Goal: Task Accomplishment & Management: Complete application form

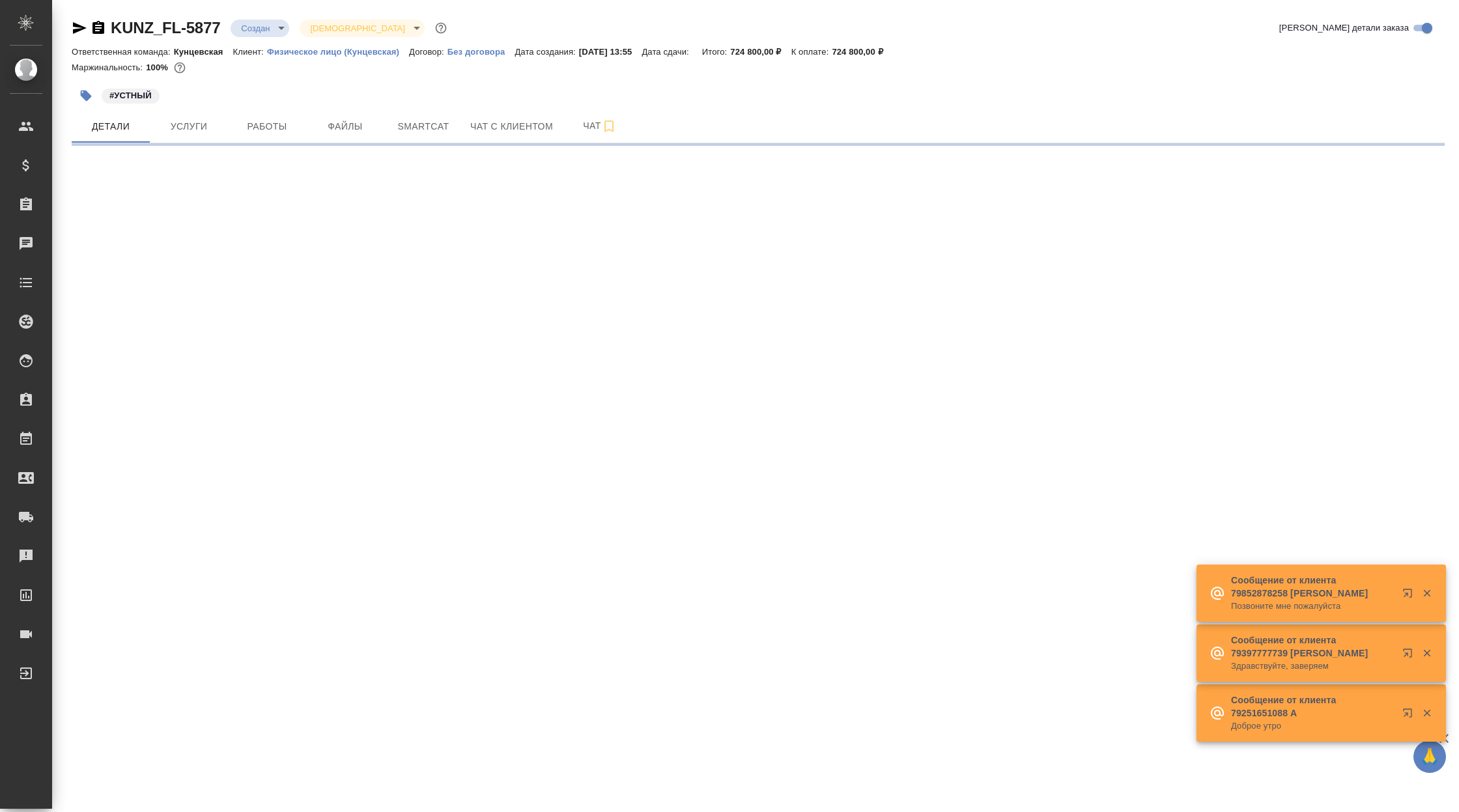
select select "RU"
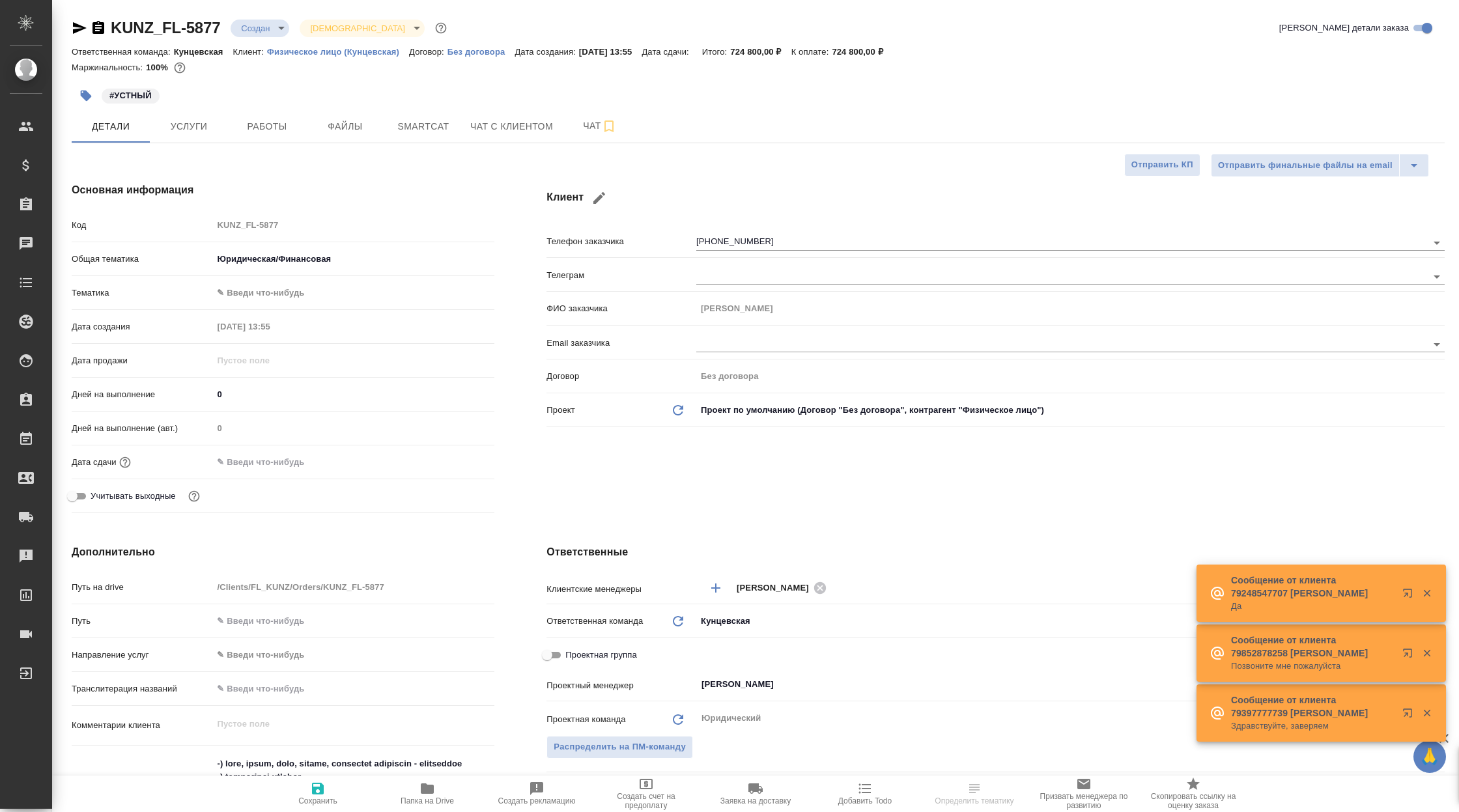
type textarea "x"
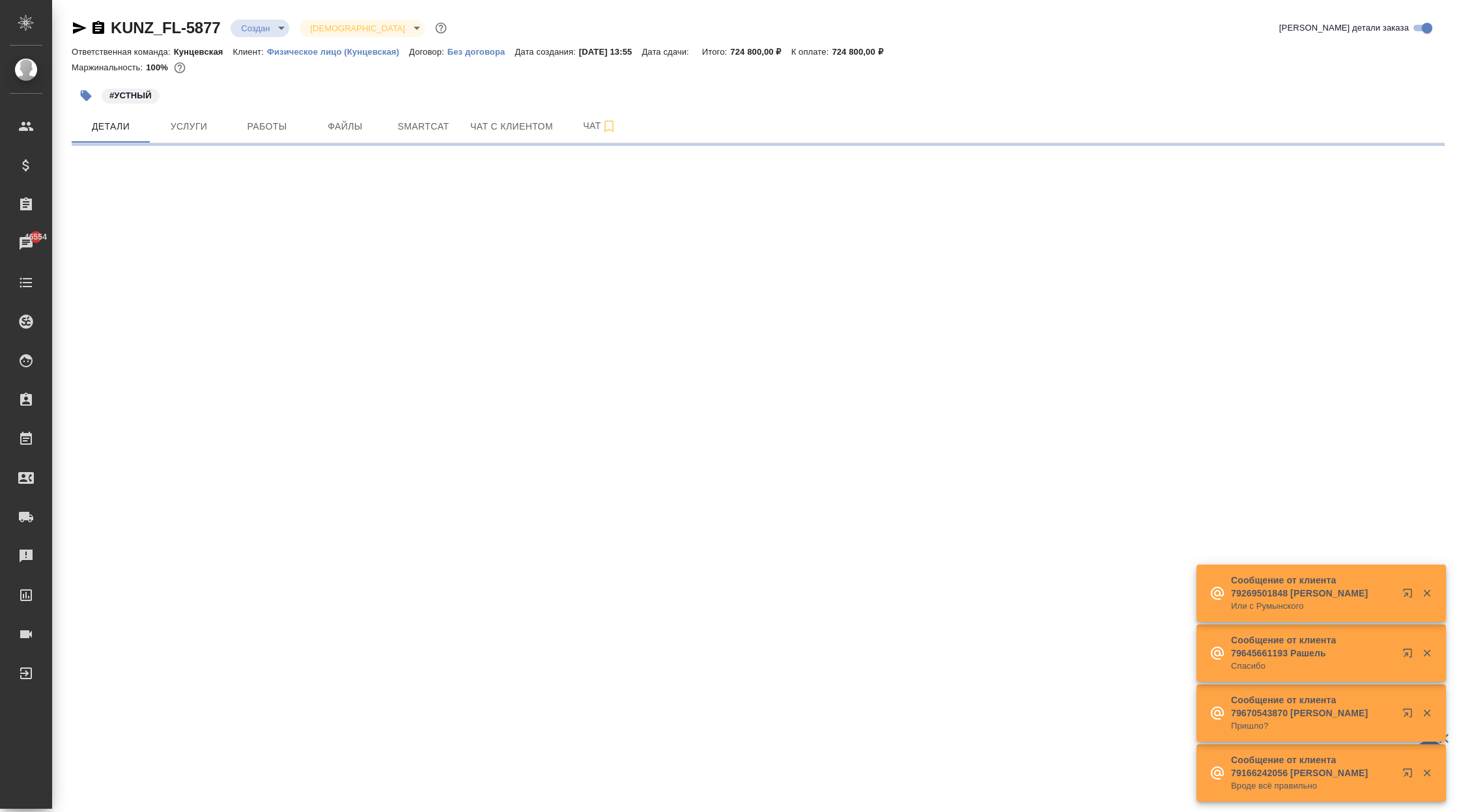
select select "RU"
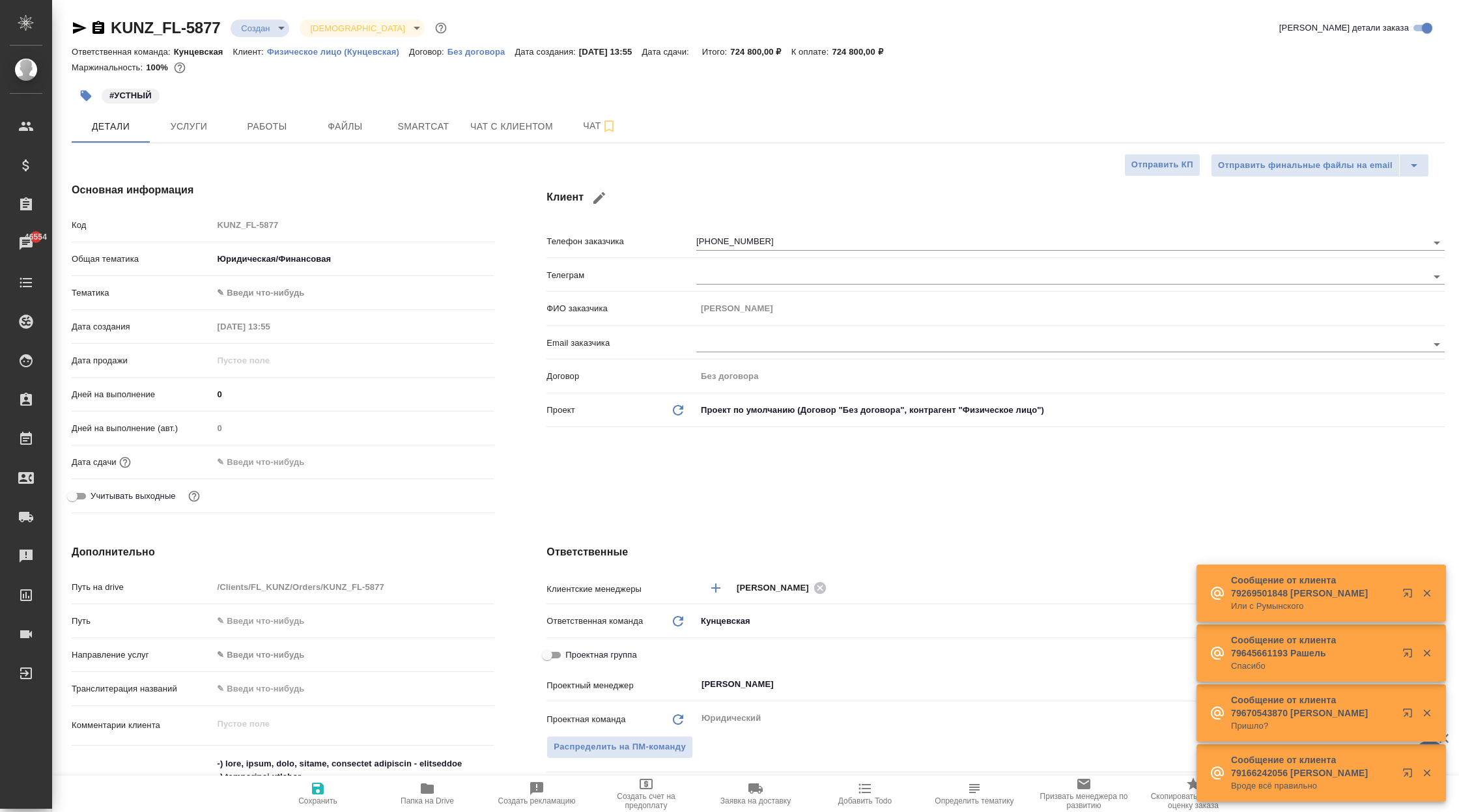
type textarea "x"
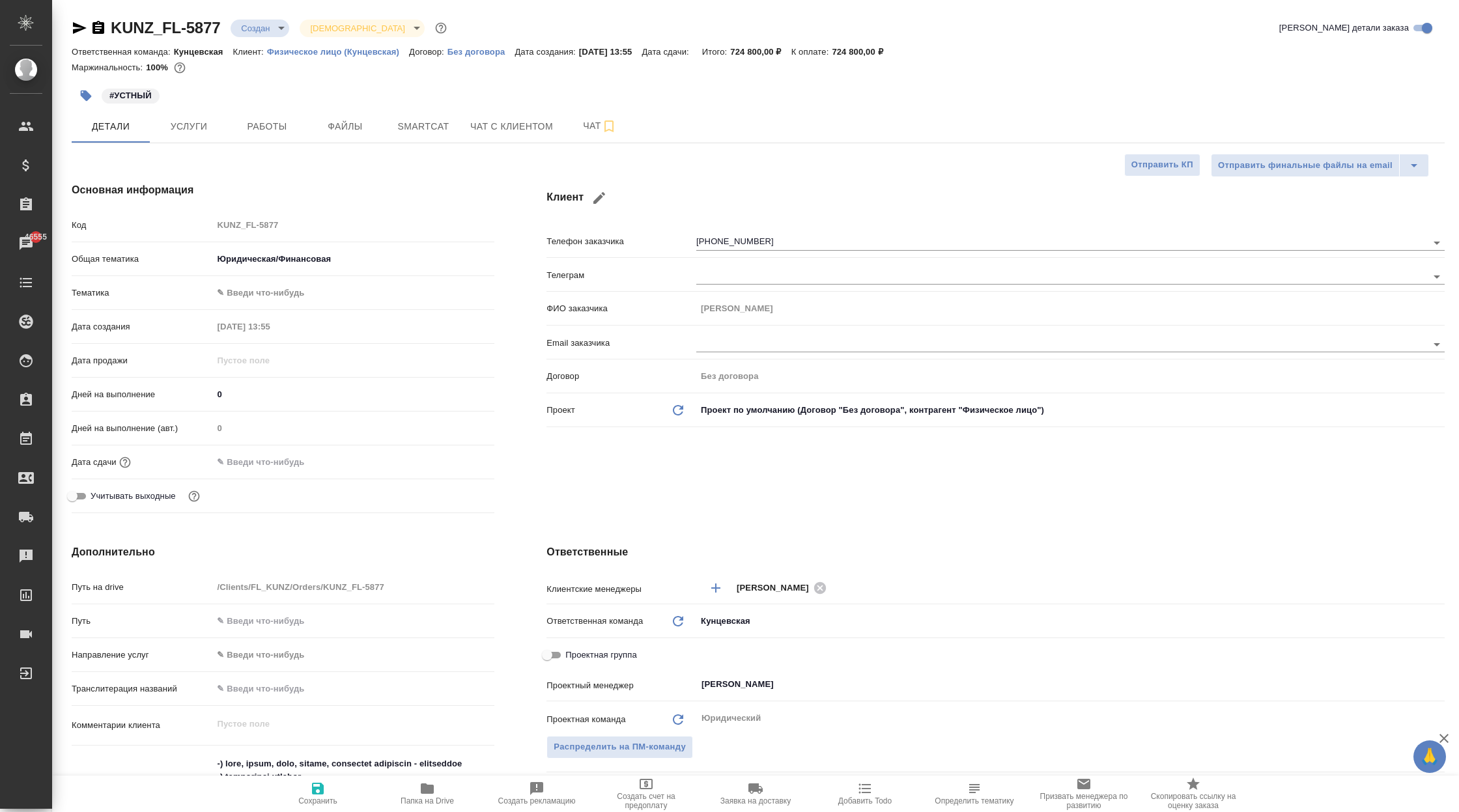
type textarea "x"
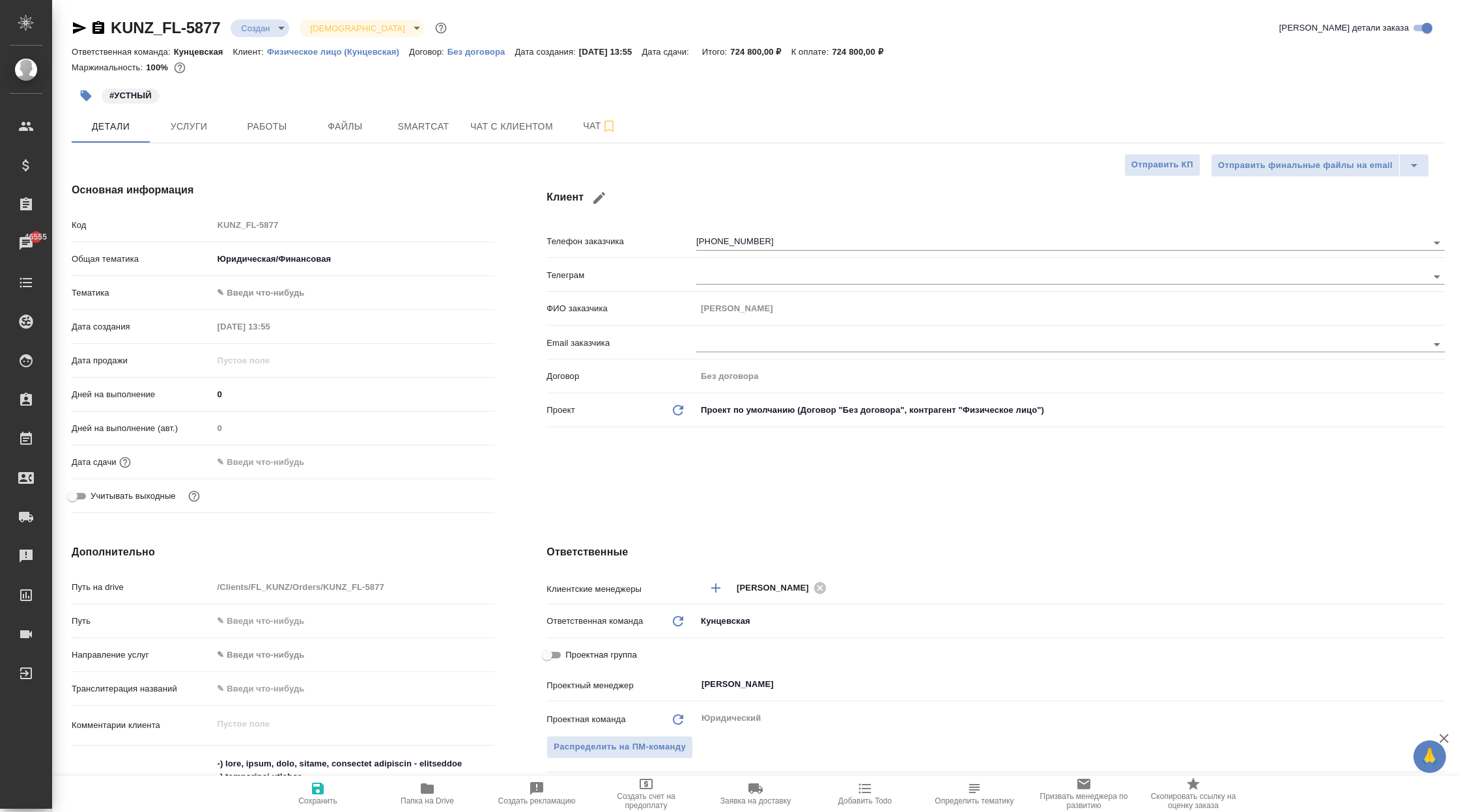
type textarea "x"
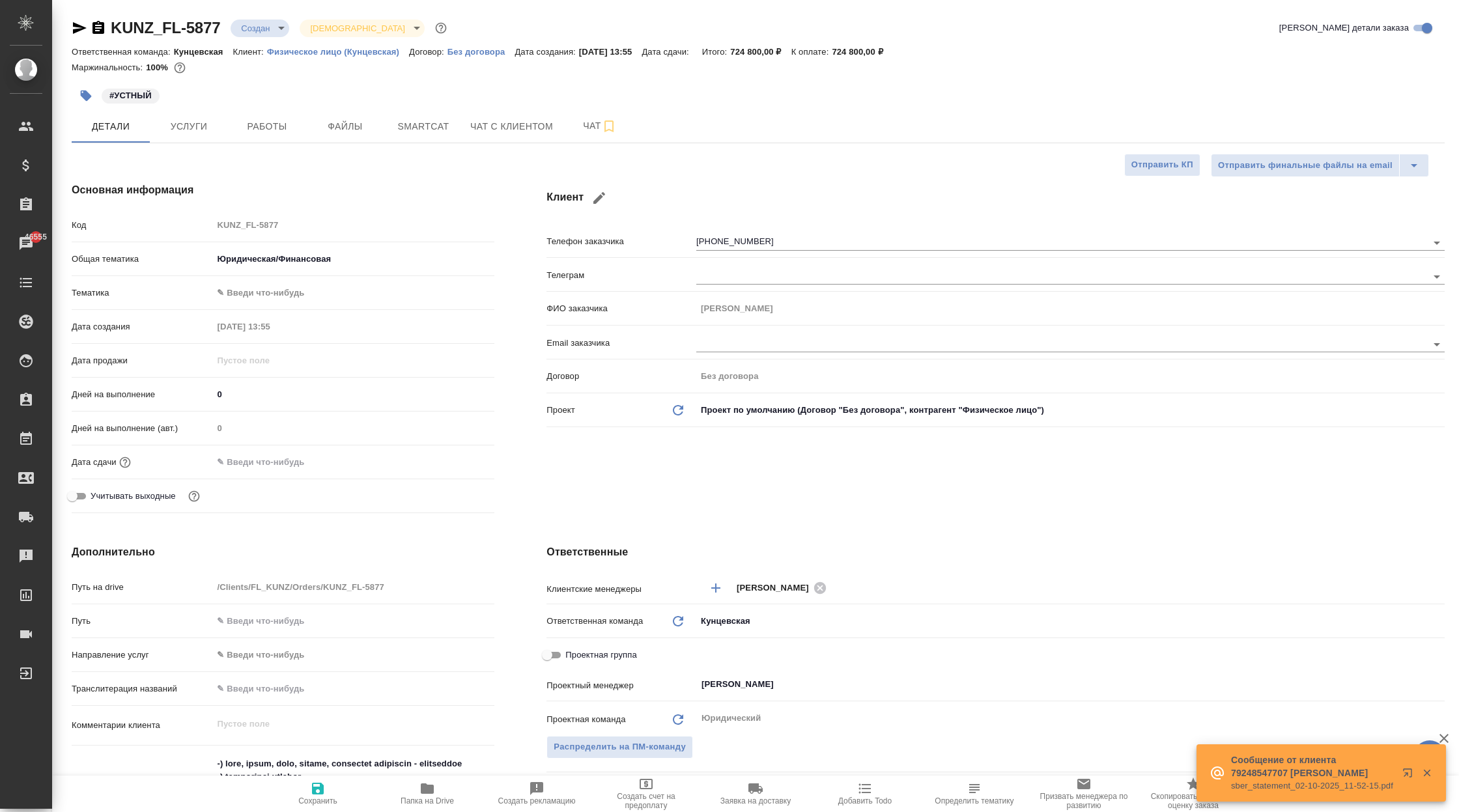
type textarea "x"
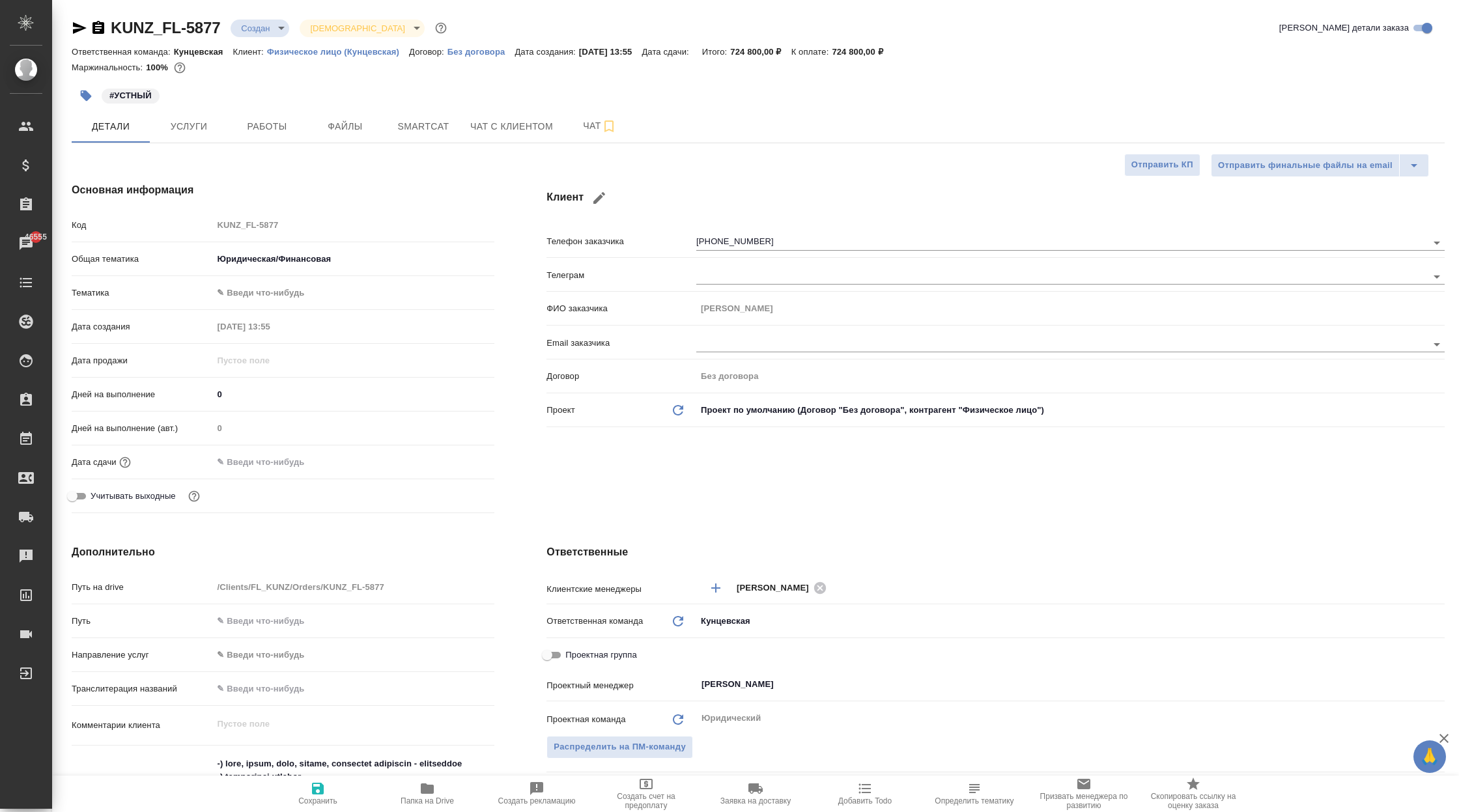
type textarea "x"
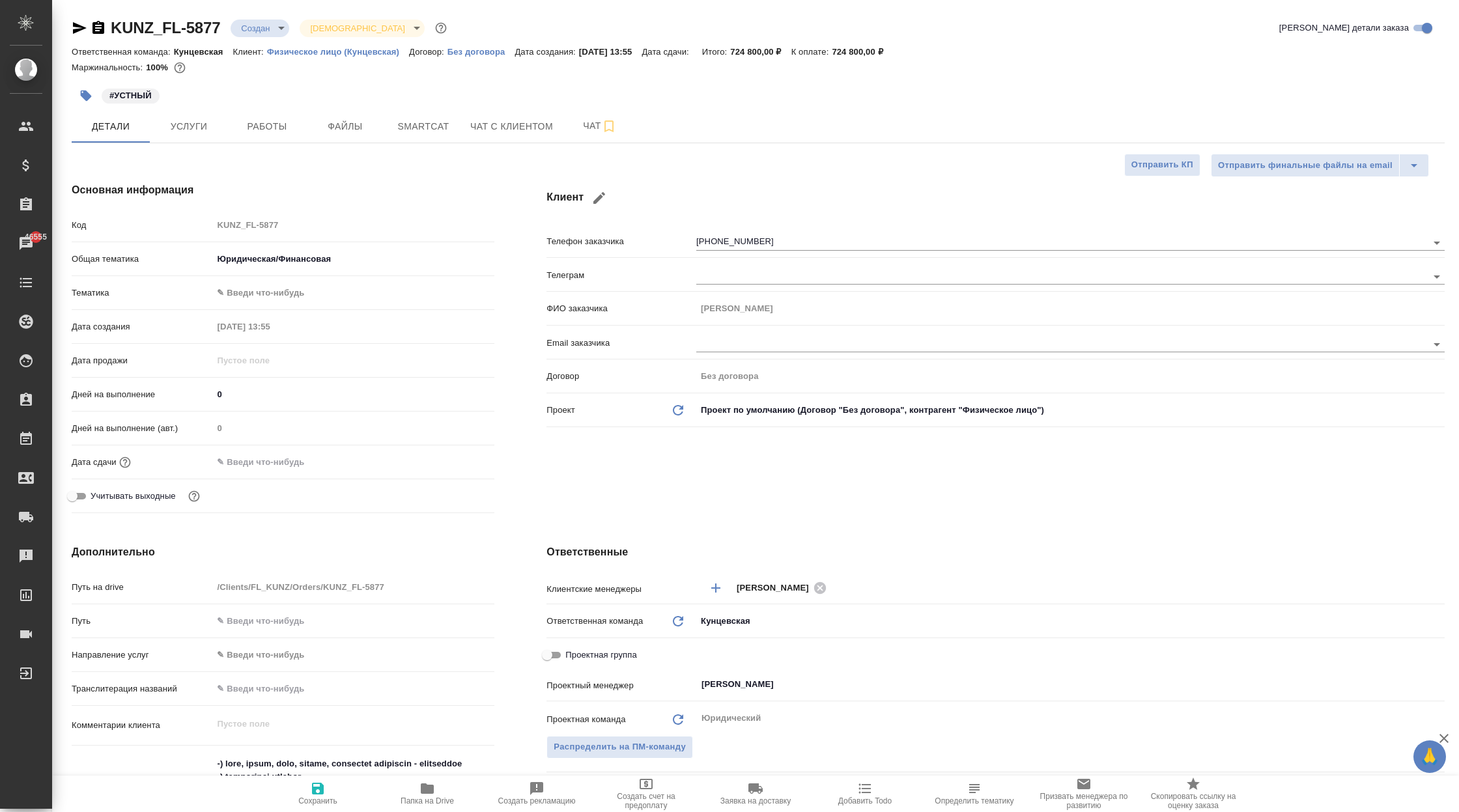
type textarea "x"
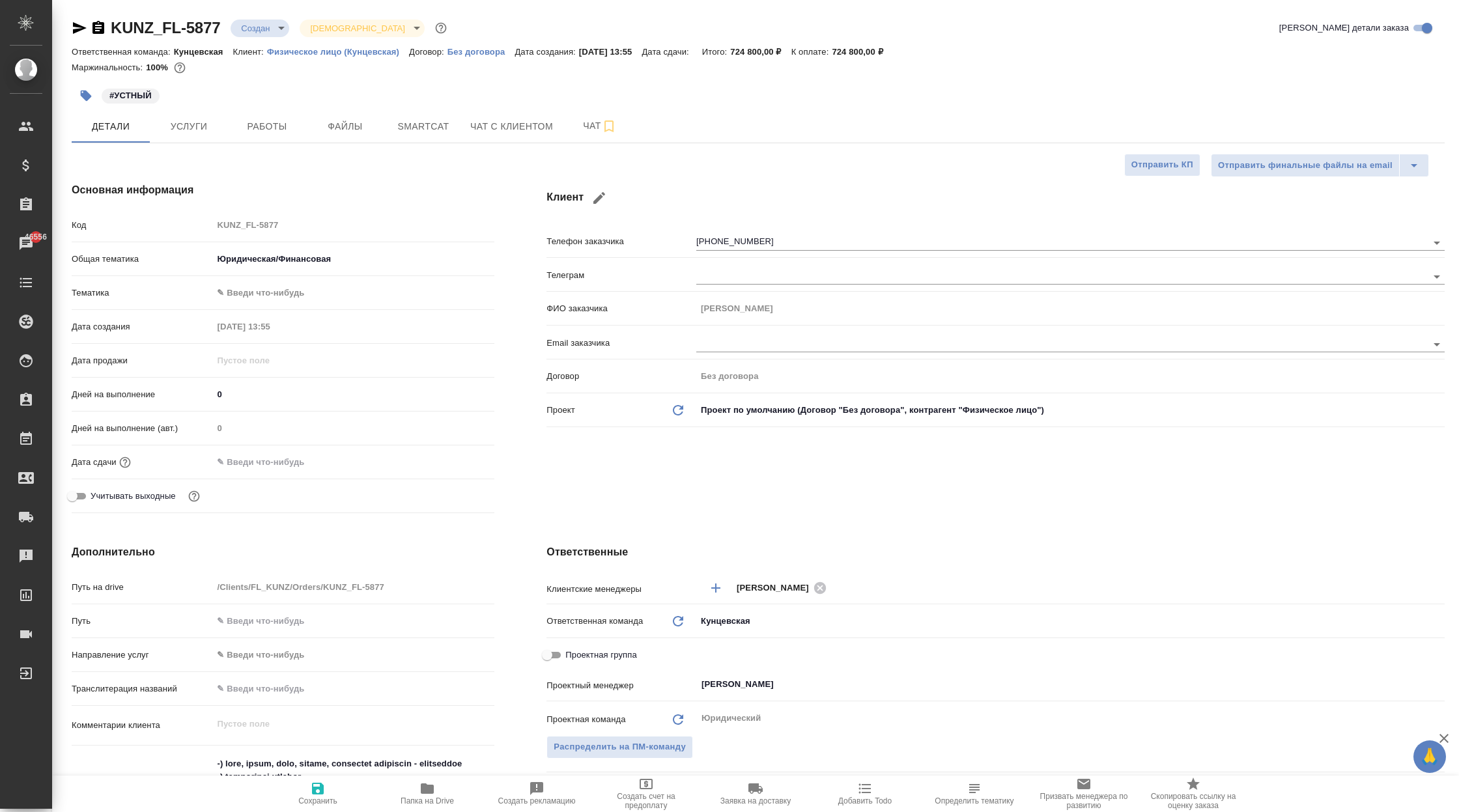
type textarea "x"
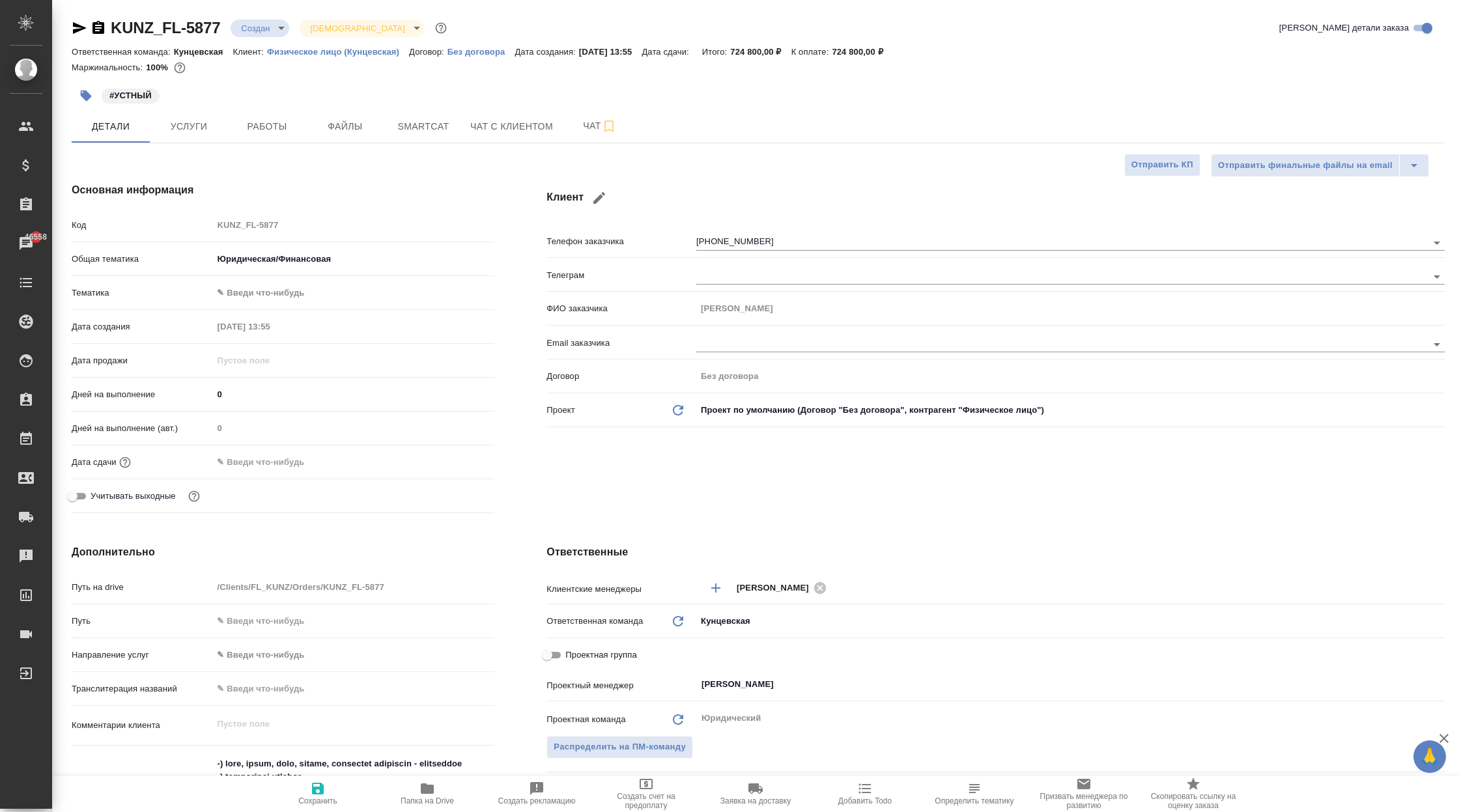
type textarea "x"
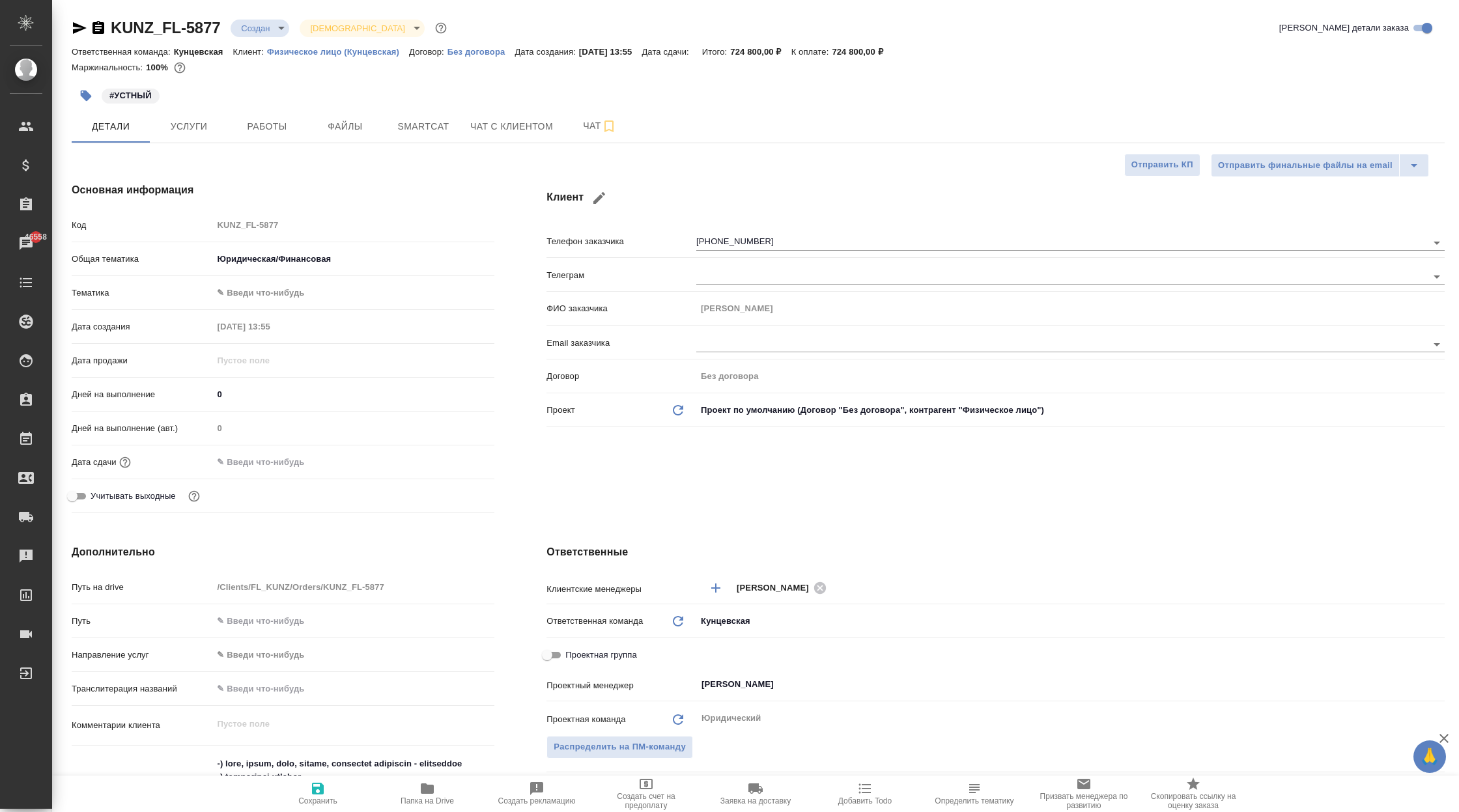
type textarea "x"
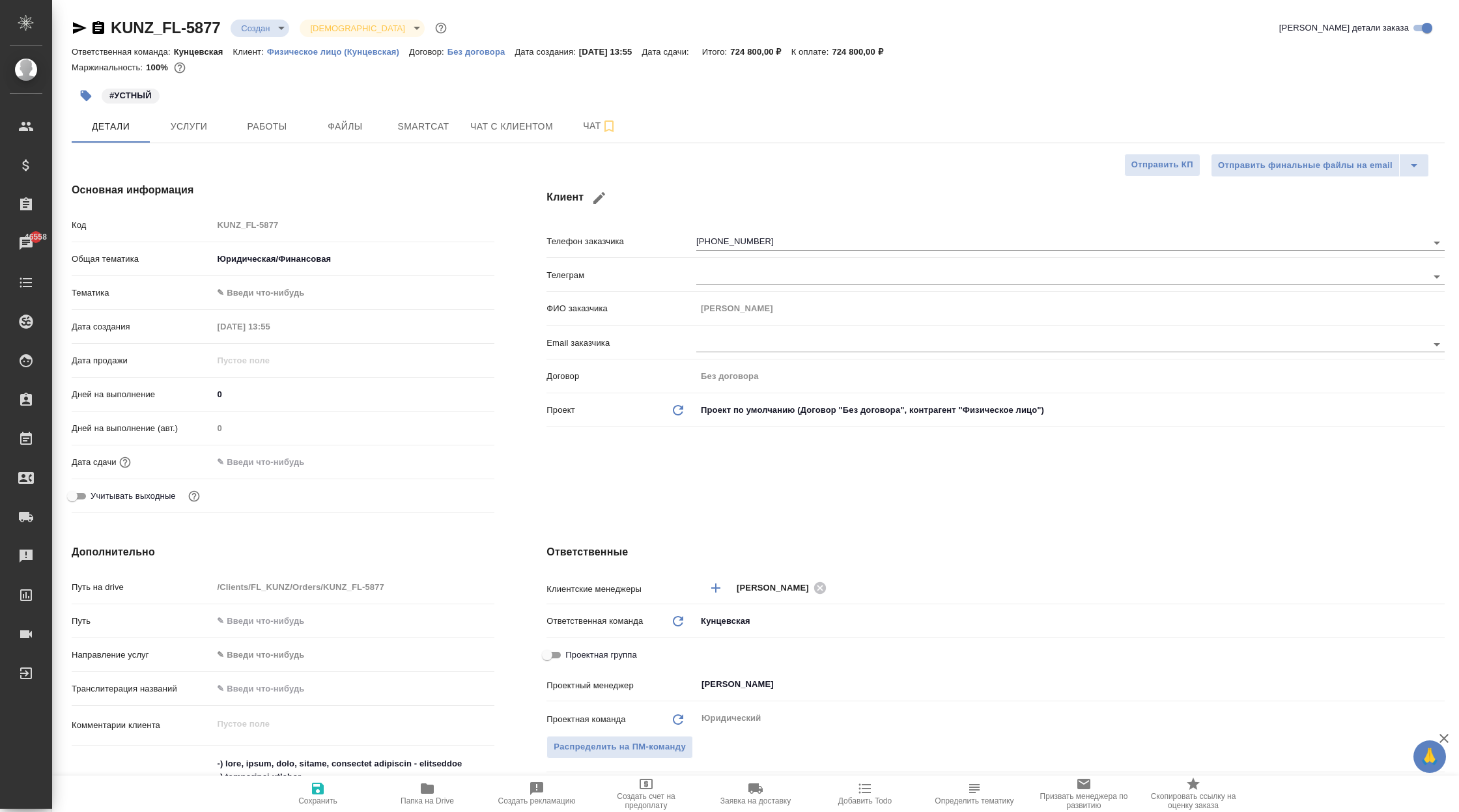
type textarea "x"
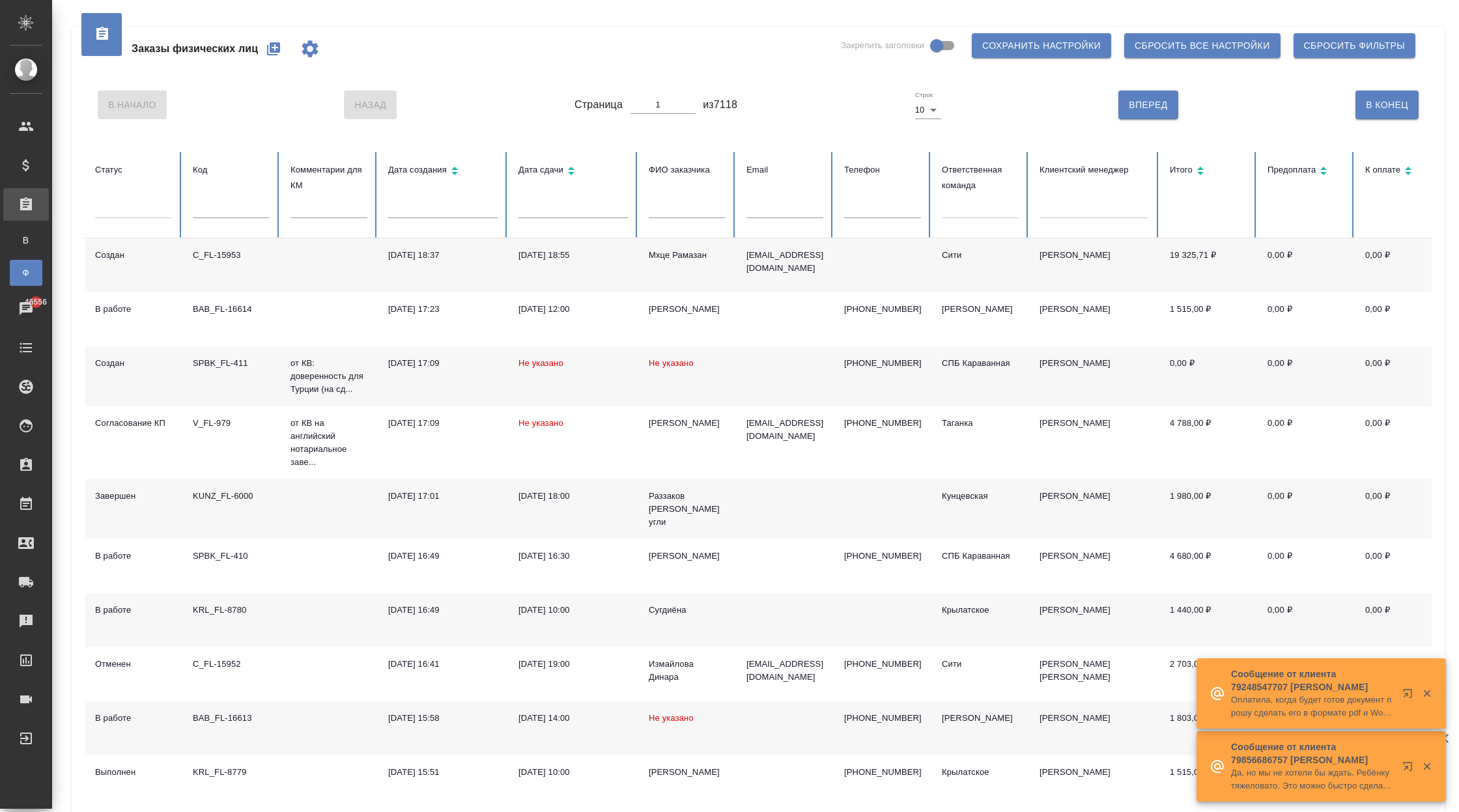
scroll to position [58, 0]
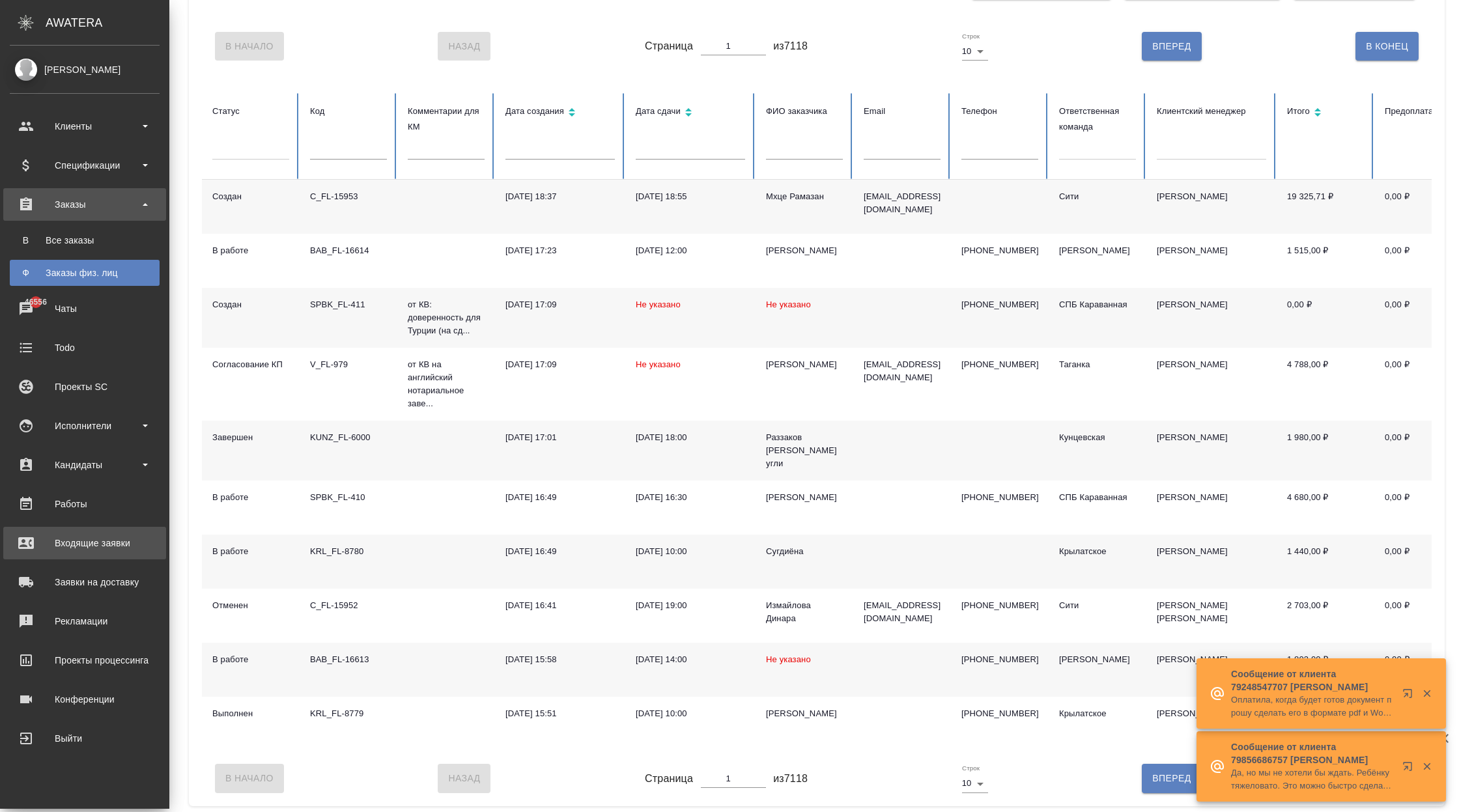
click at [86, 528] on link "Входящие заявки" at bounding box center [85, 542] width 162 height 32
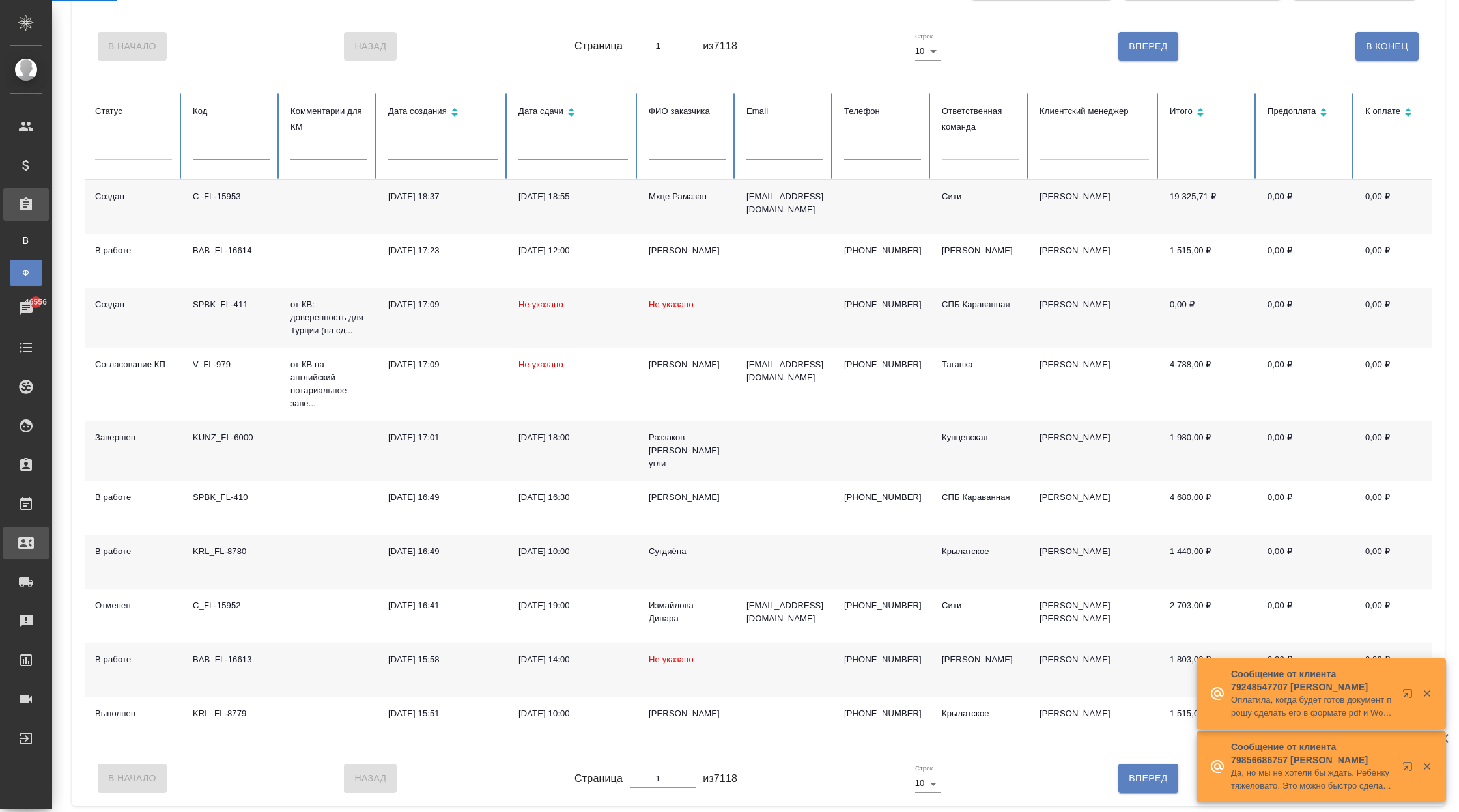
select select "RU"
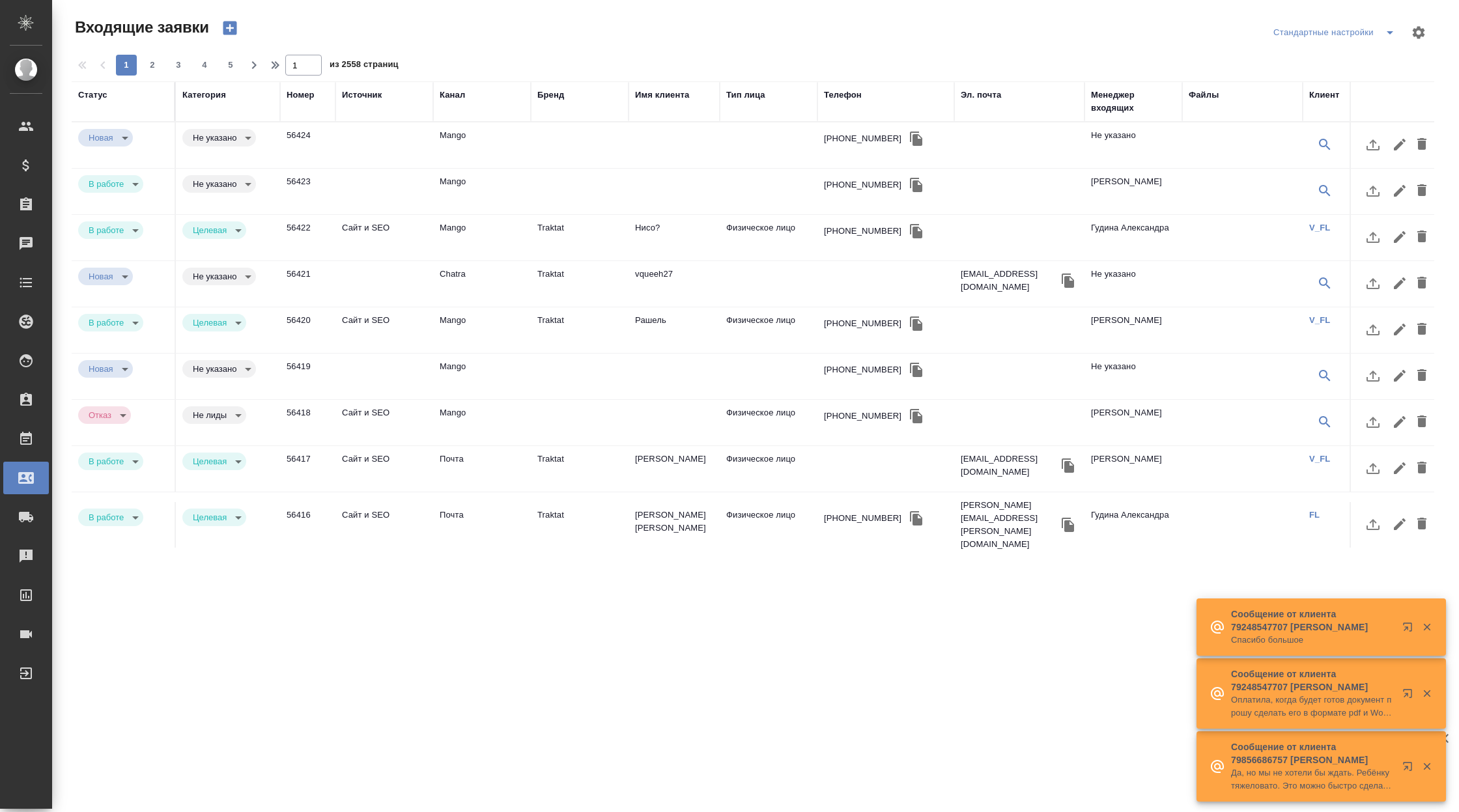
scroll to position [0, 357]
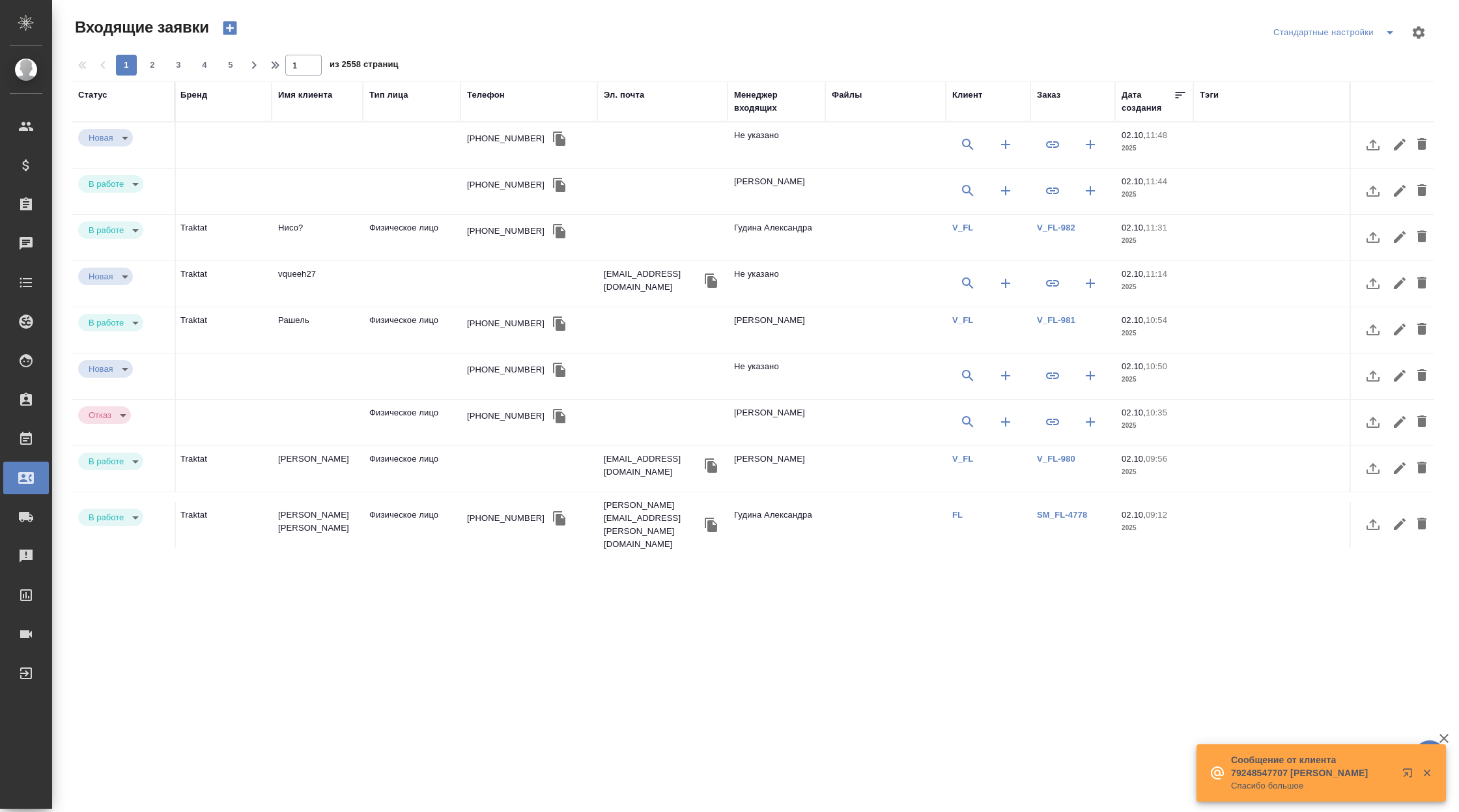
click at [1055, 100] on div "Заказ" at bounding box center [1049, 94] width 24 height 13
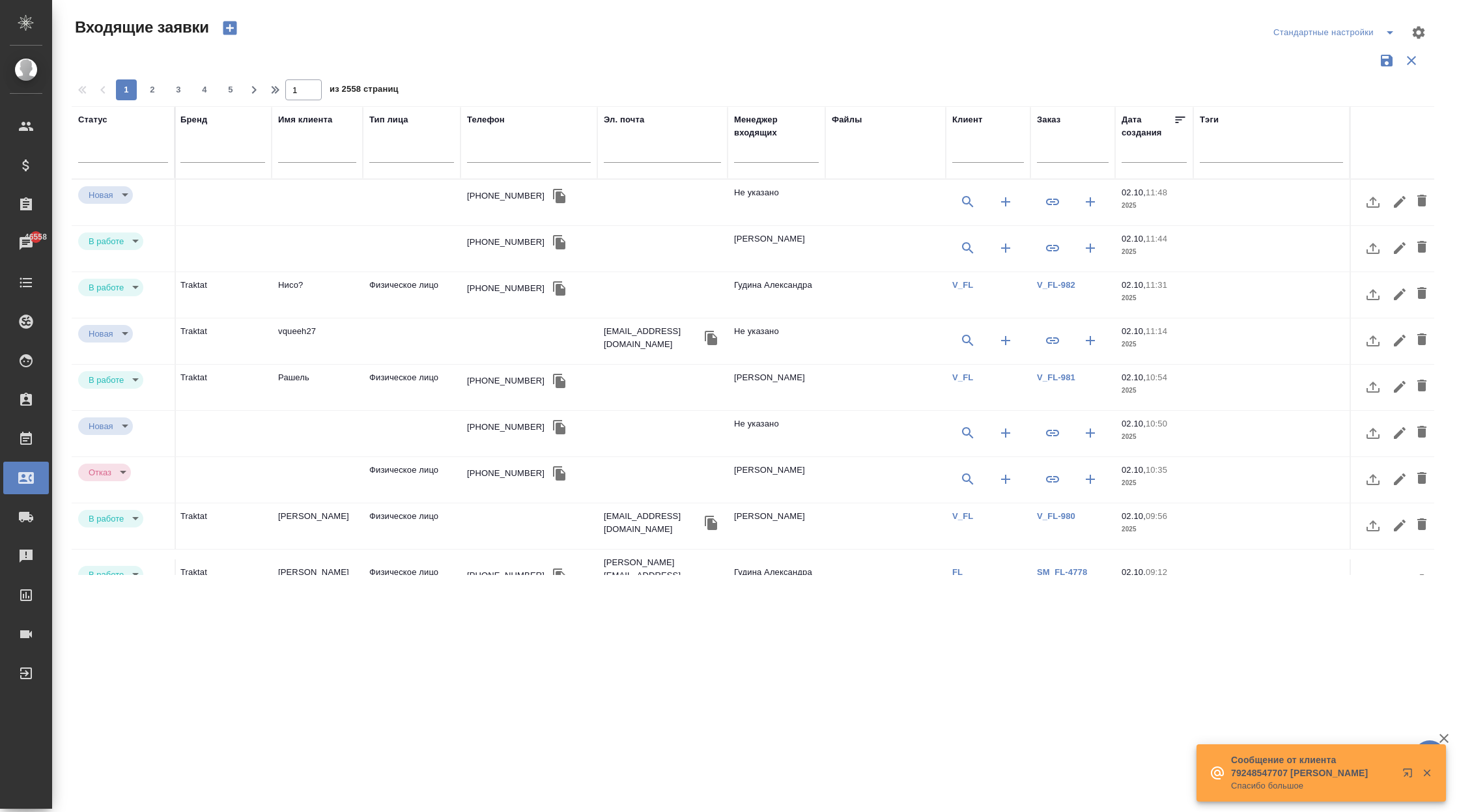
click at [1056, 150] on input "text" at bounding box center [1073, 154] width 72 height 17
paste input "KUNZ_FL-5877"
type input "KUNZ_FL-5877"
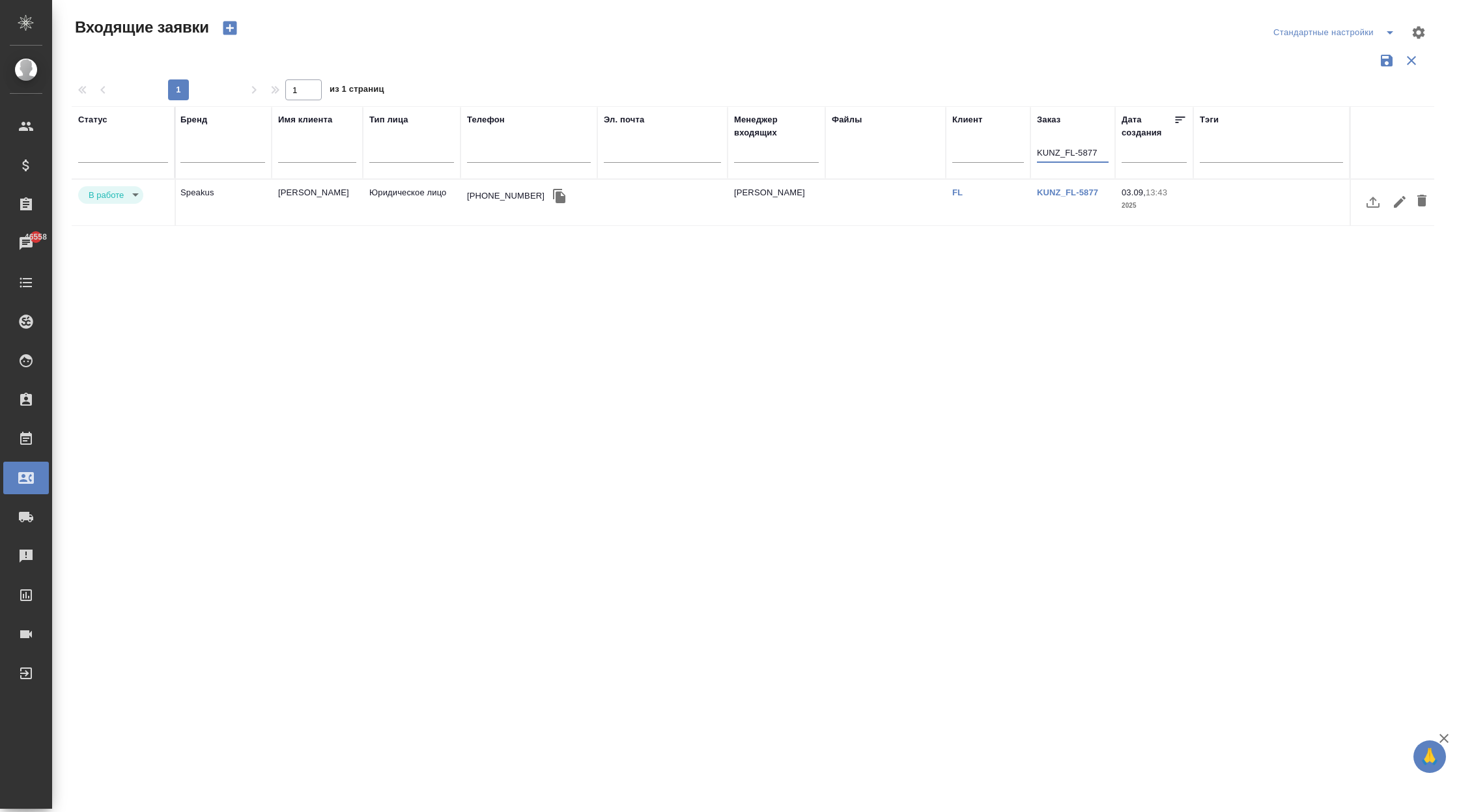
scroll to position [0, 0]
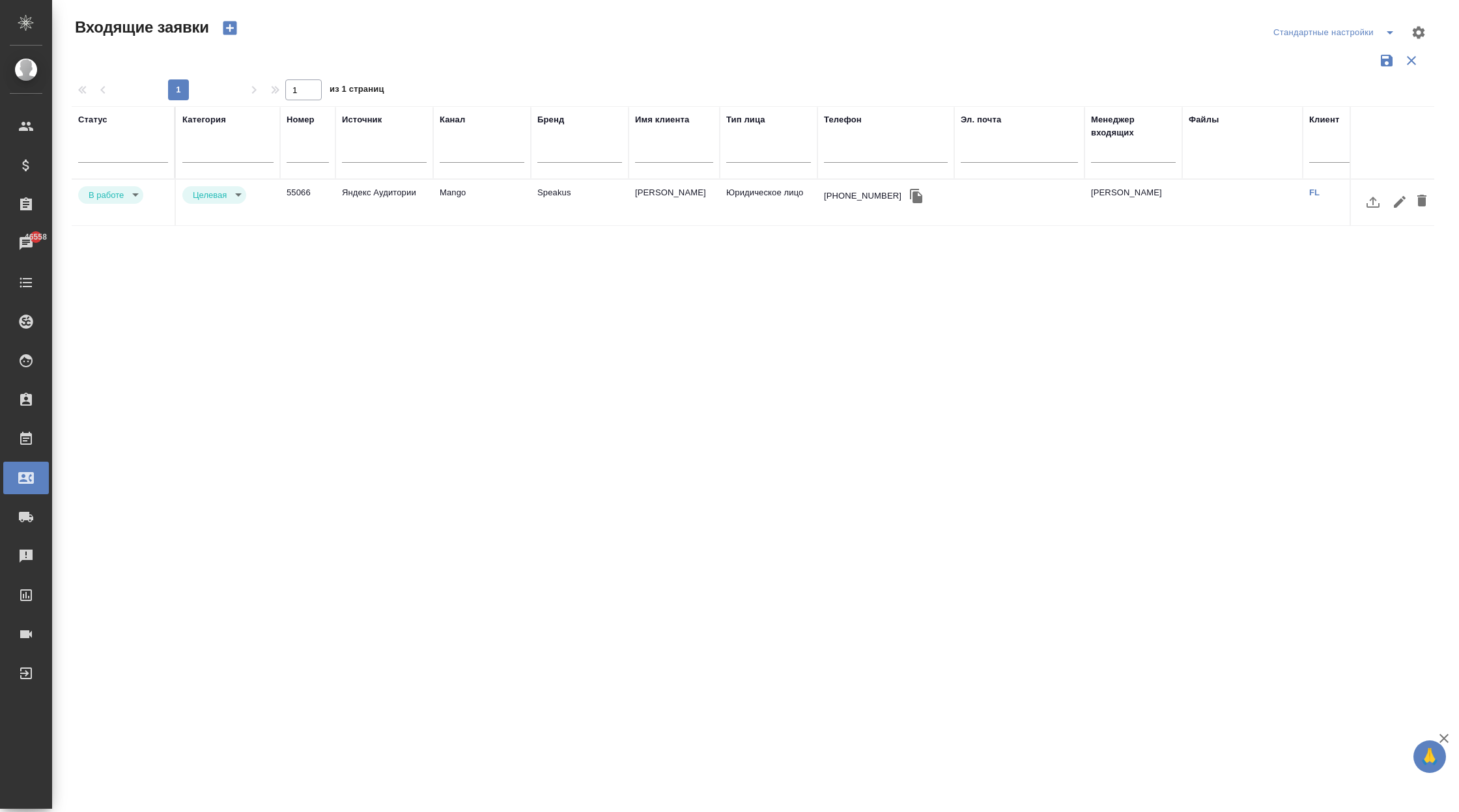
click at [476, 206] on td "Mango" at bounding box center [482, 203] width 98 height 45
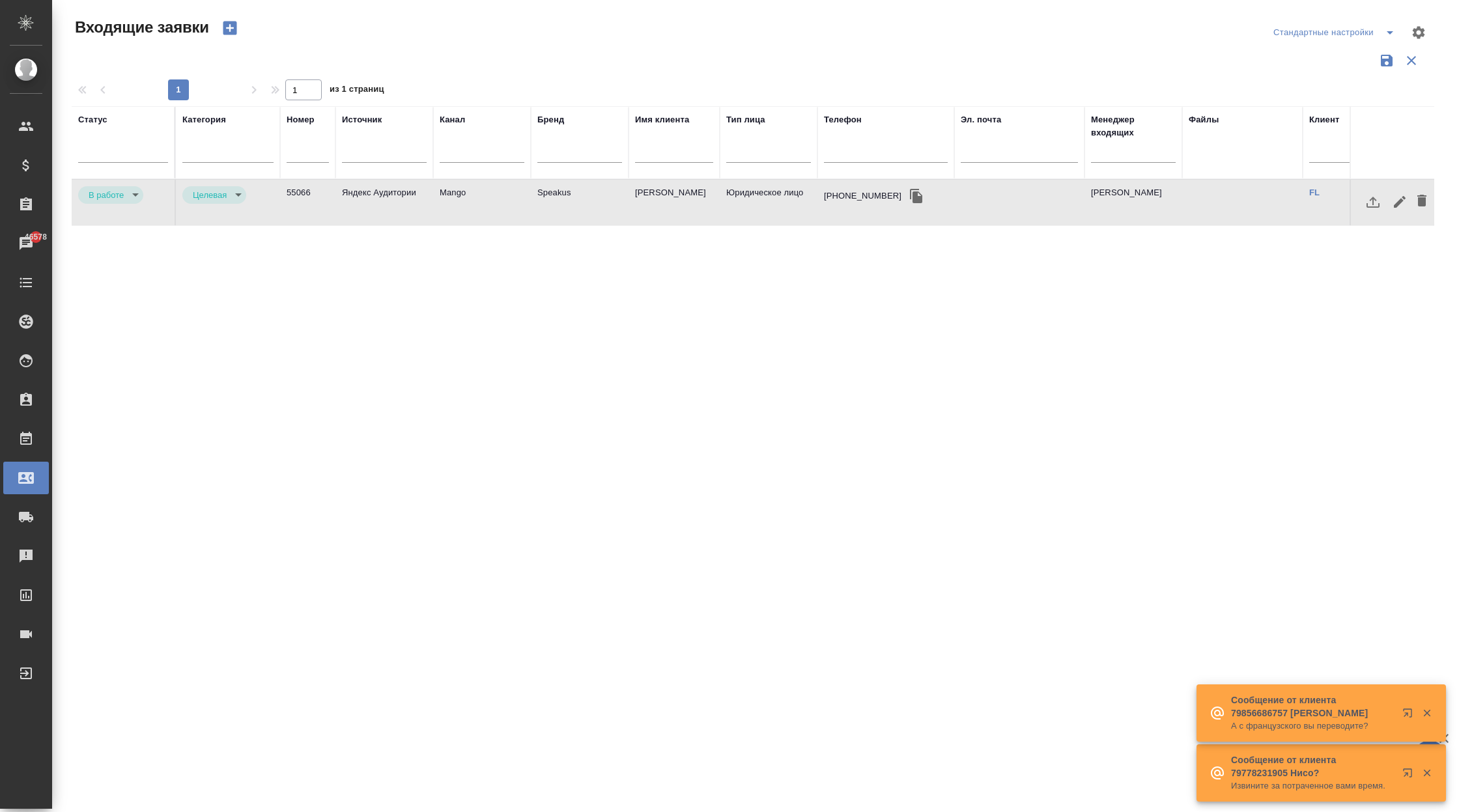
scroll to position [0, 357]
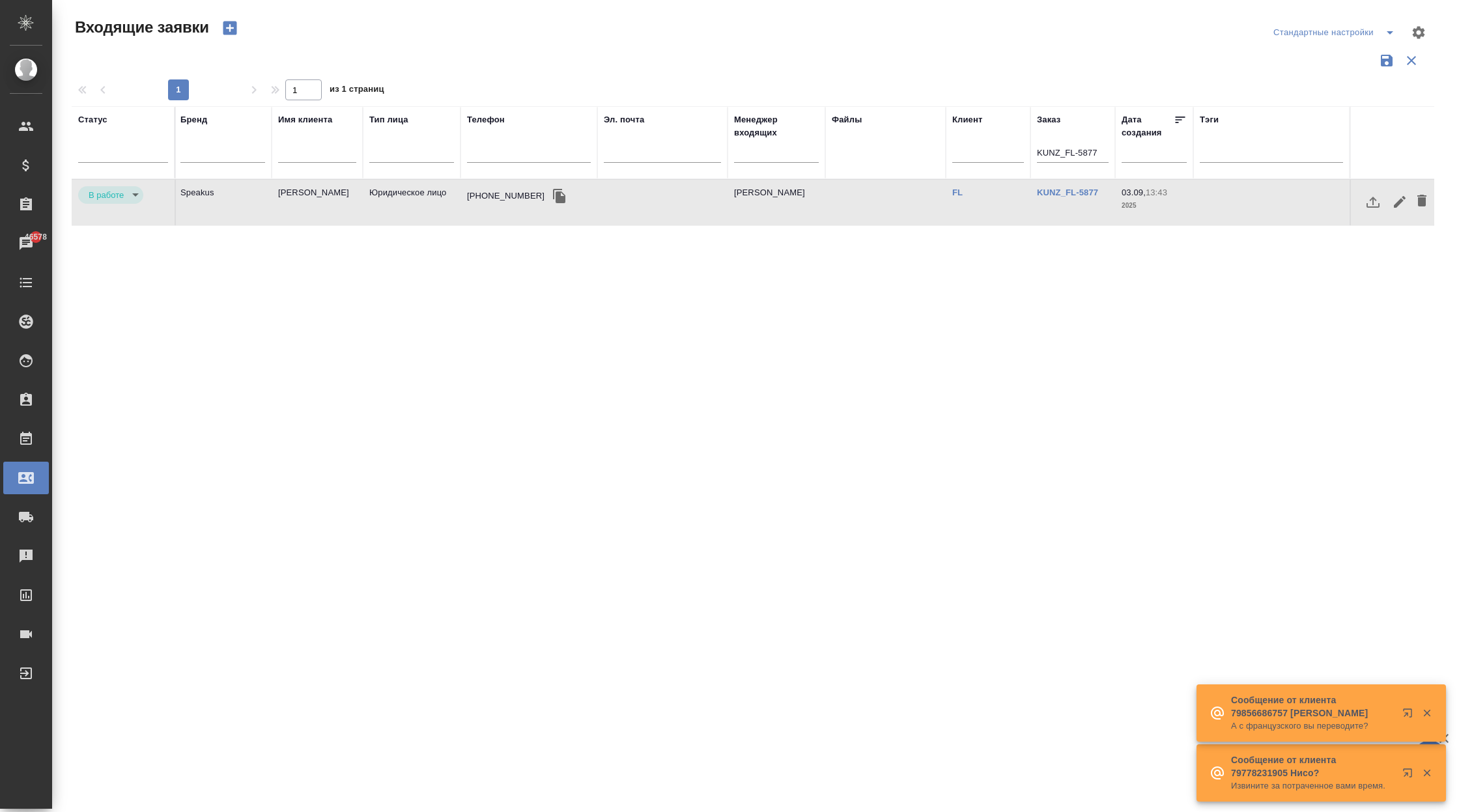
click at [1053, 148] on input "KUNZ_FL-5877" at bounding box center [1073, 154] width 72 height 17
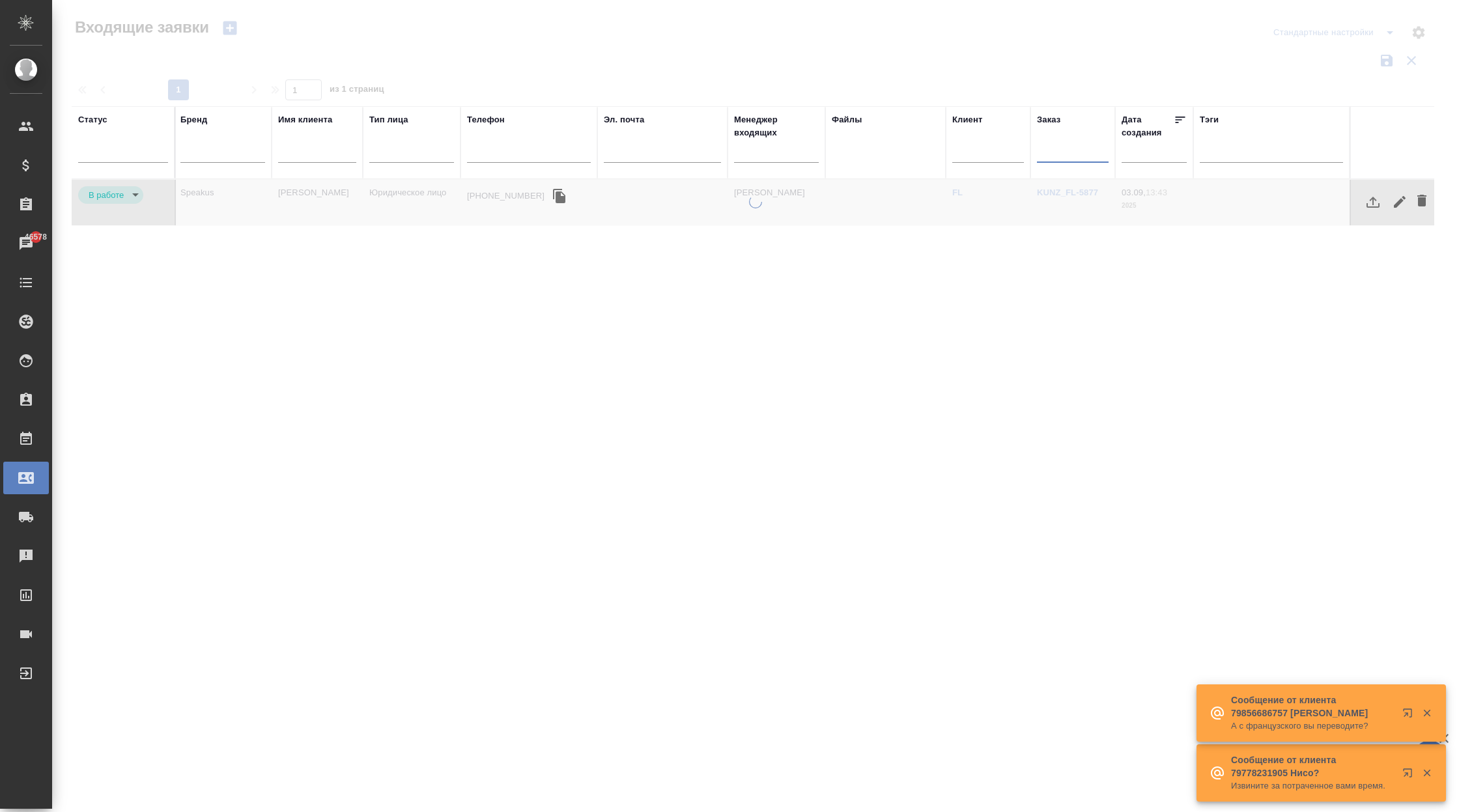
click at [670, 74] on div at bounding box center [755, 291] width 1407 height 582
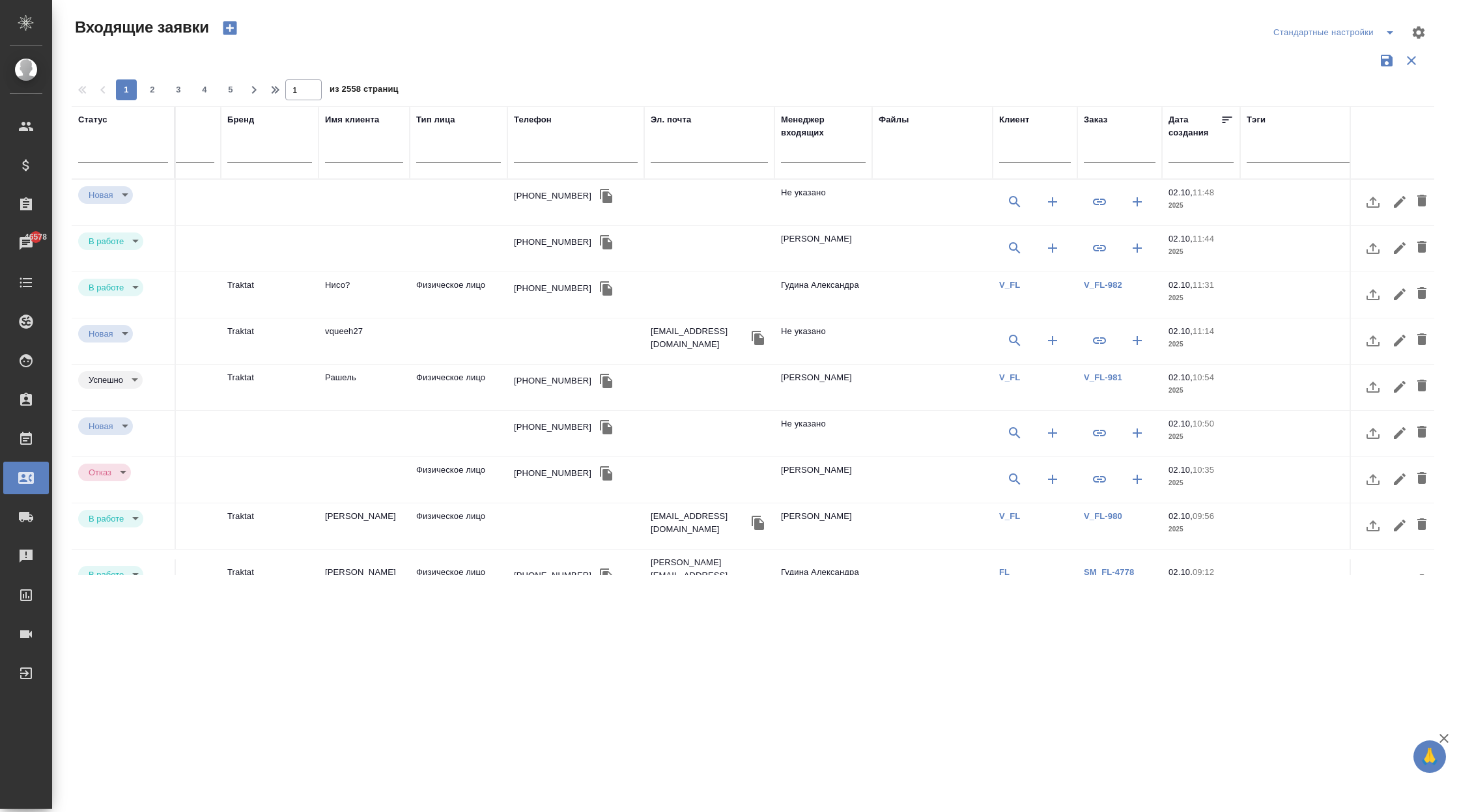
scroll to position [0, 0]
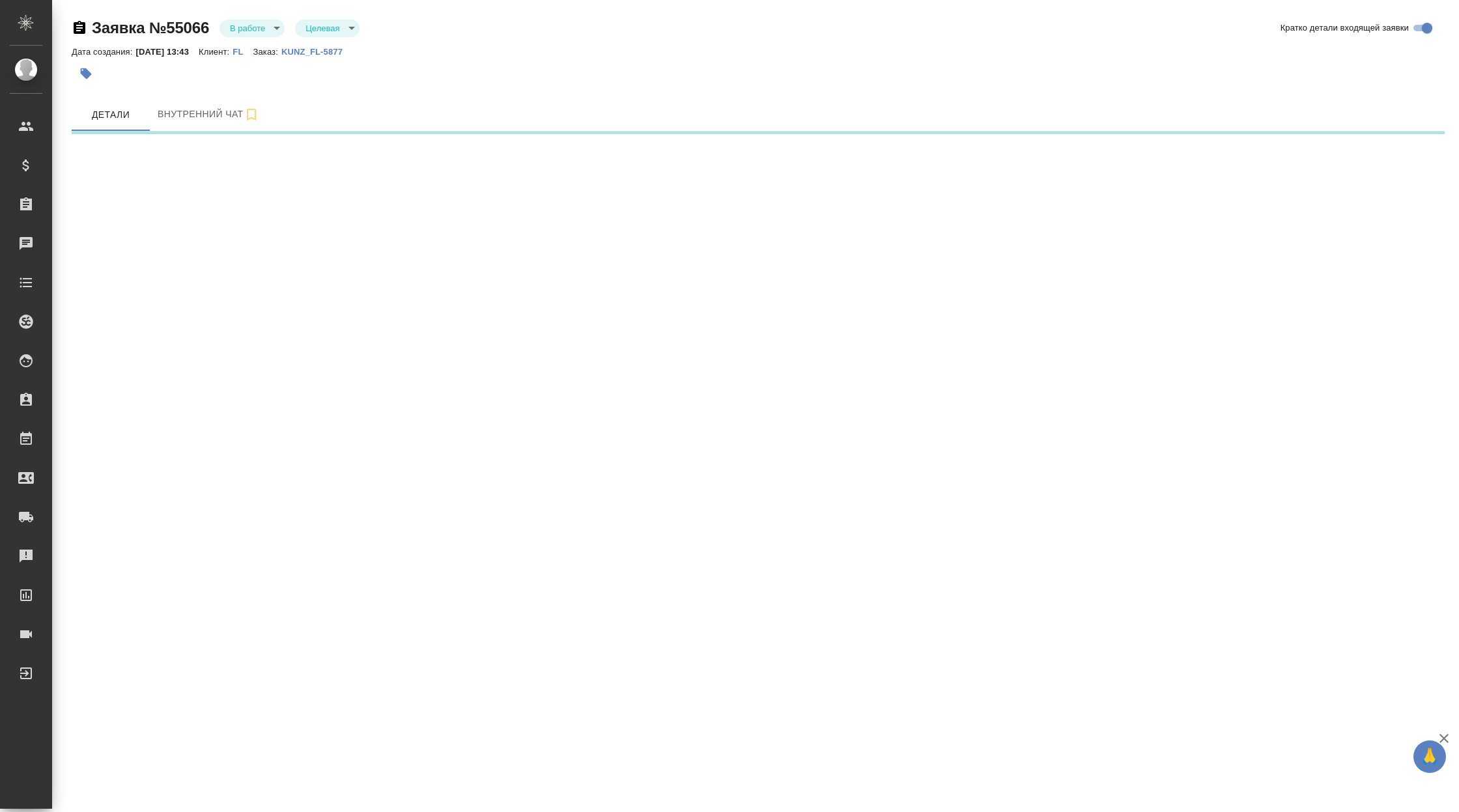
select select "RU"
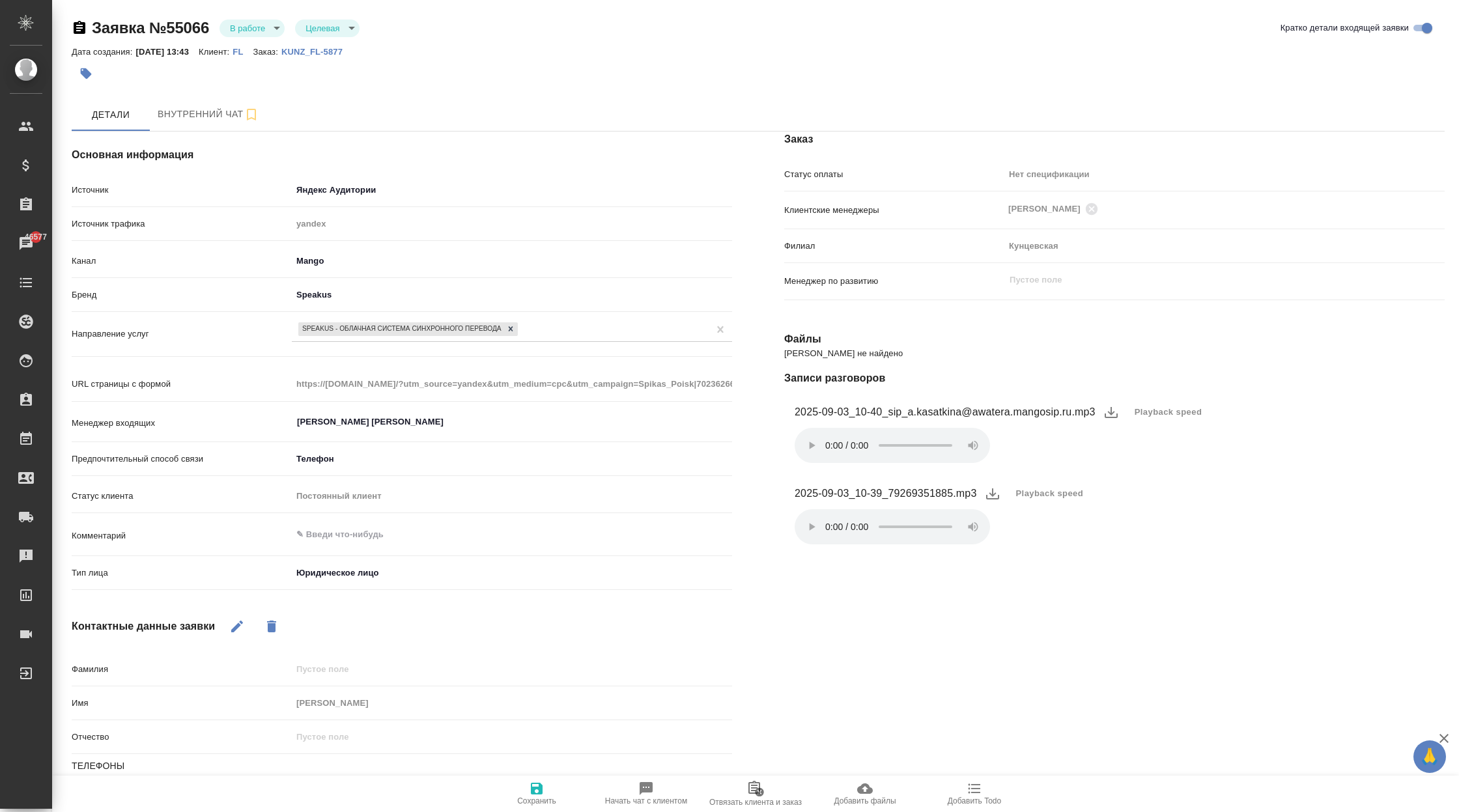
type textarea "x"
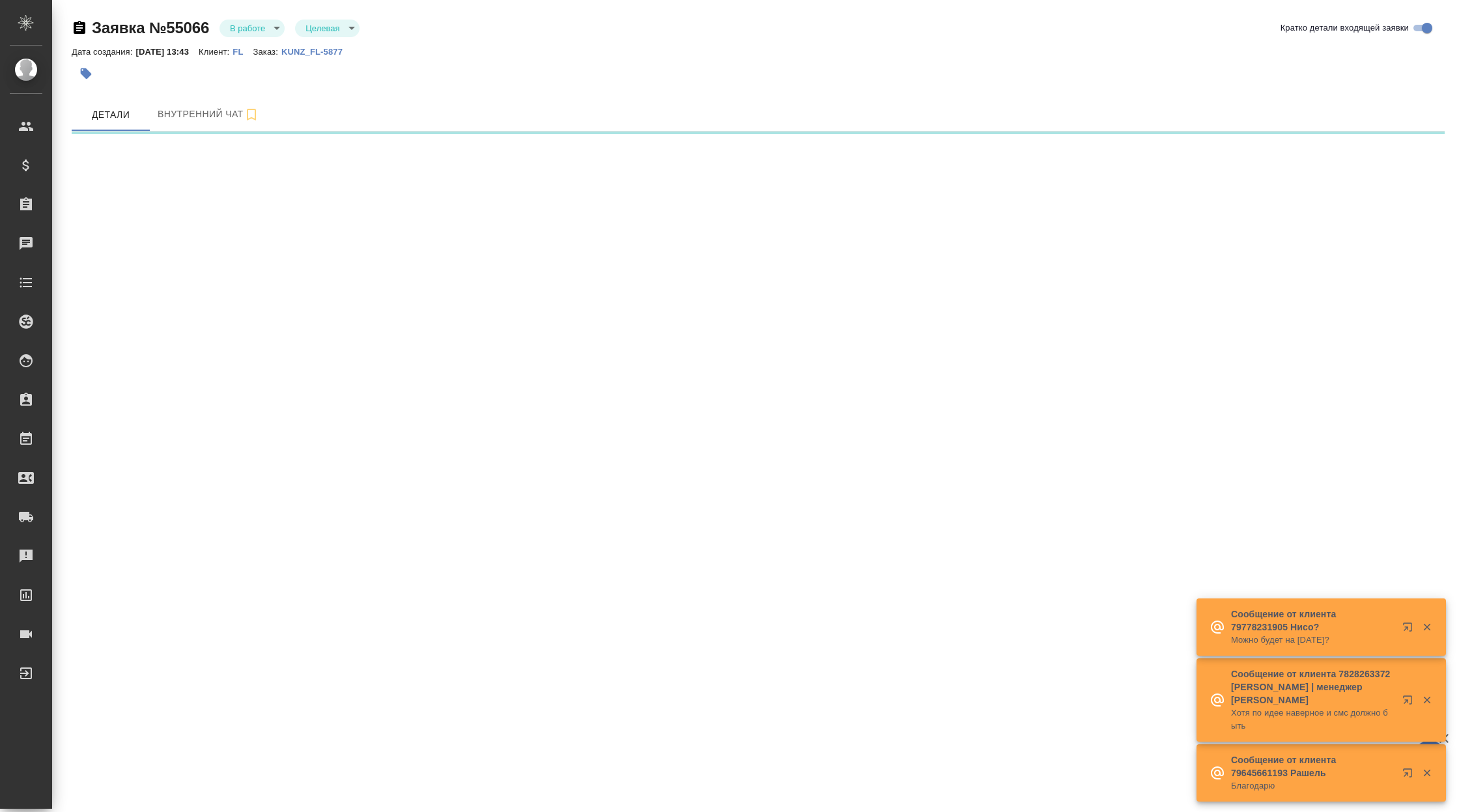
select select "RU"
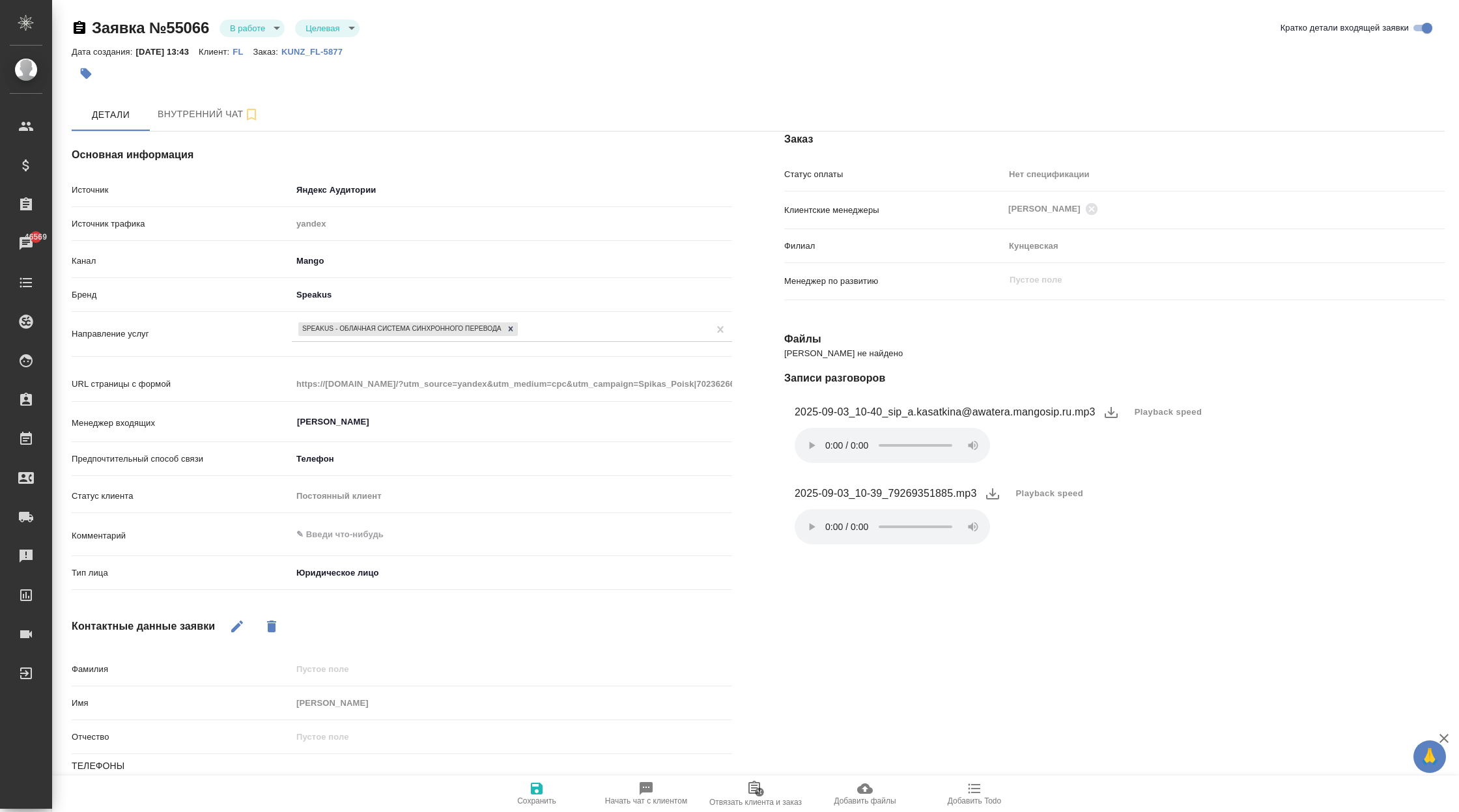
type textarea "x"
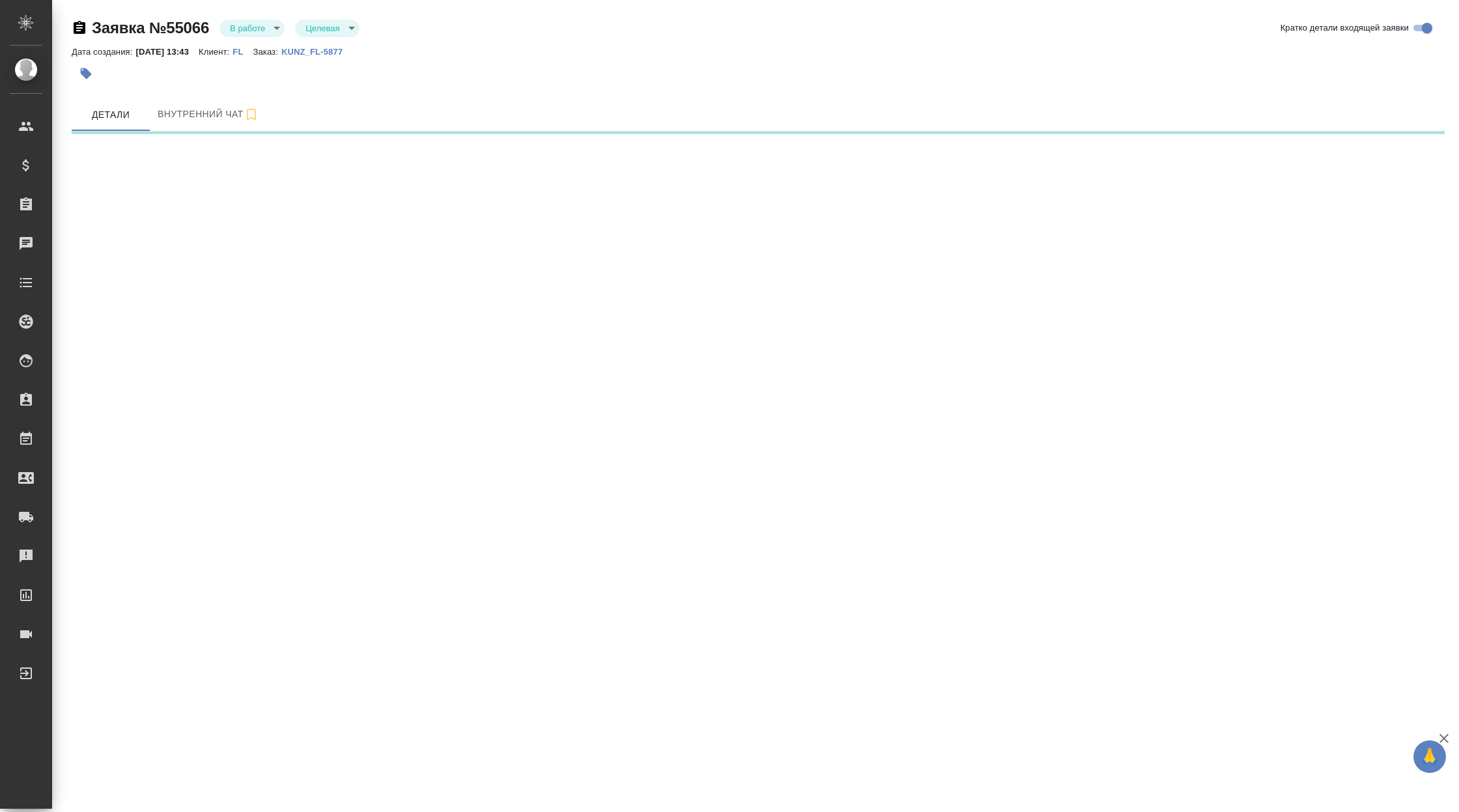
select select "RU"
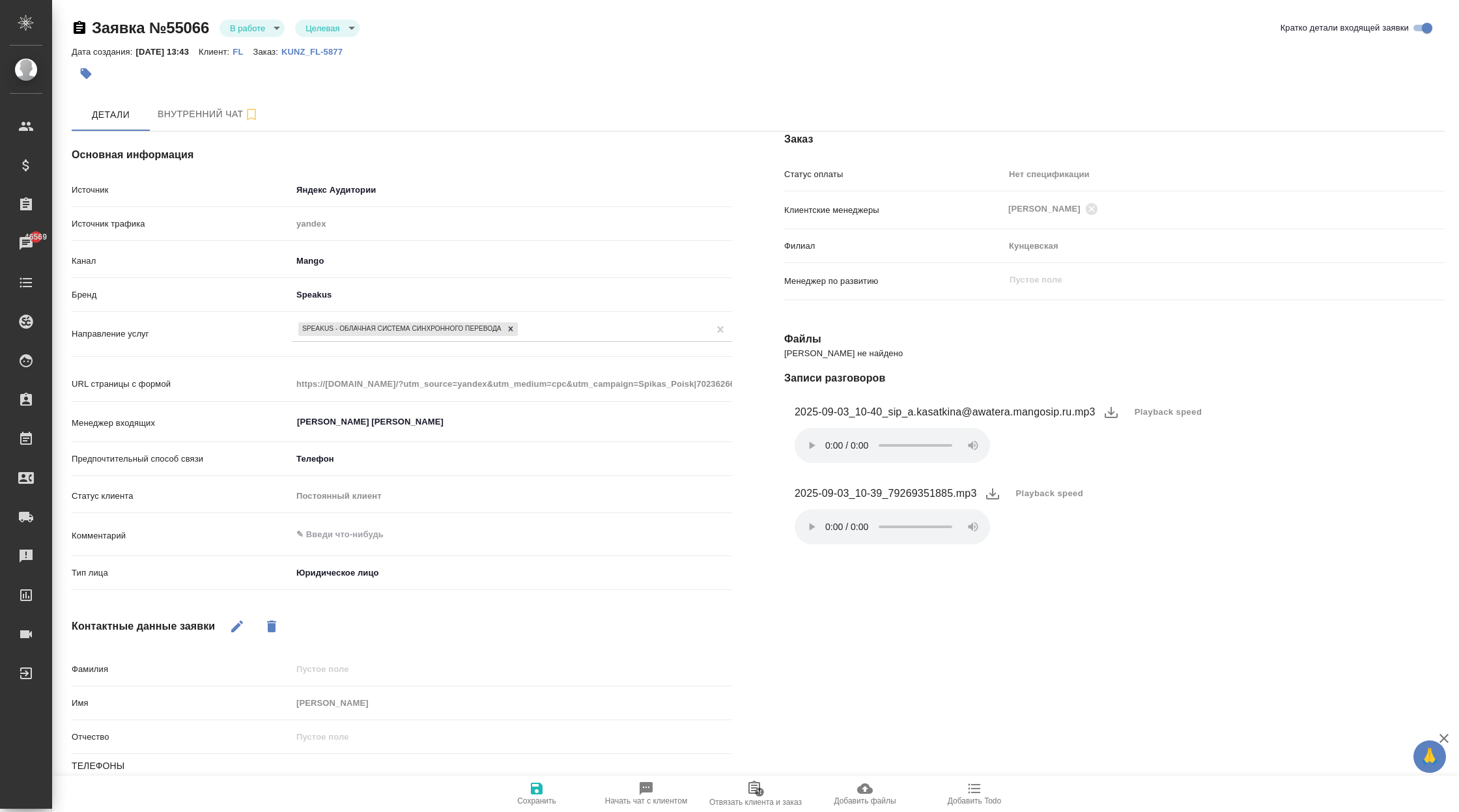
type textarea "x"
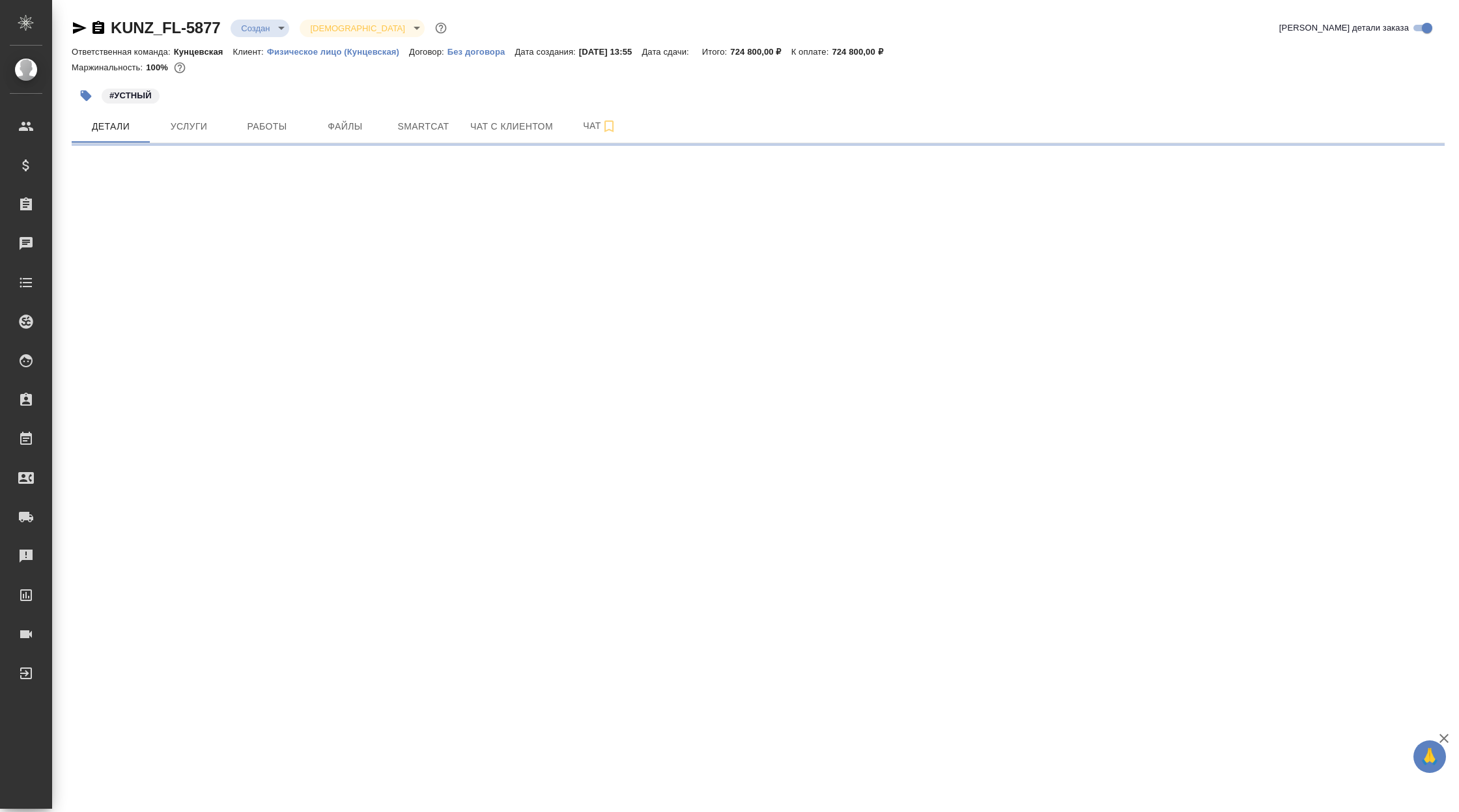
select select "RU"
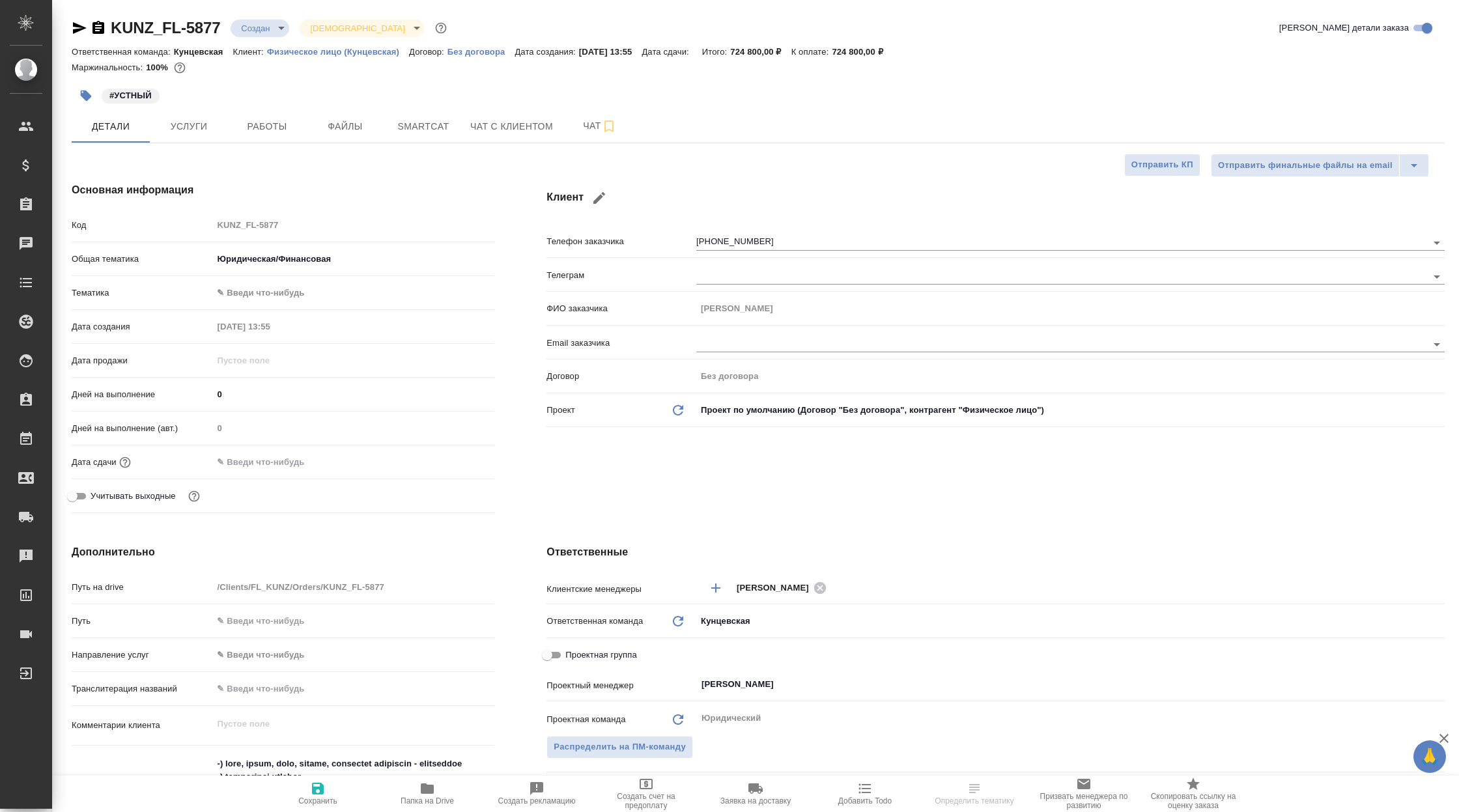
type textarea "x"
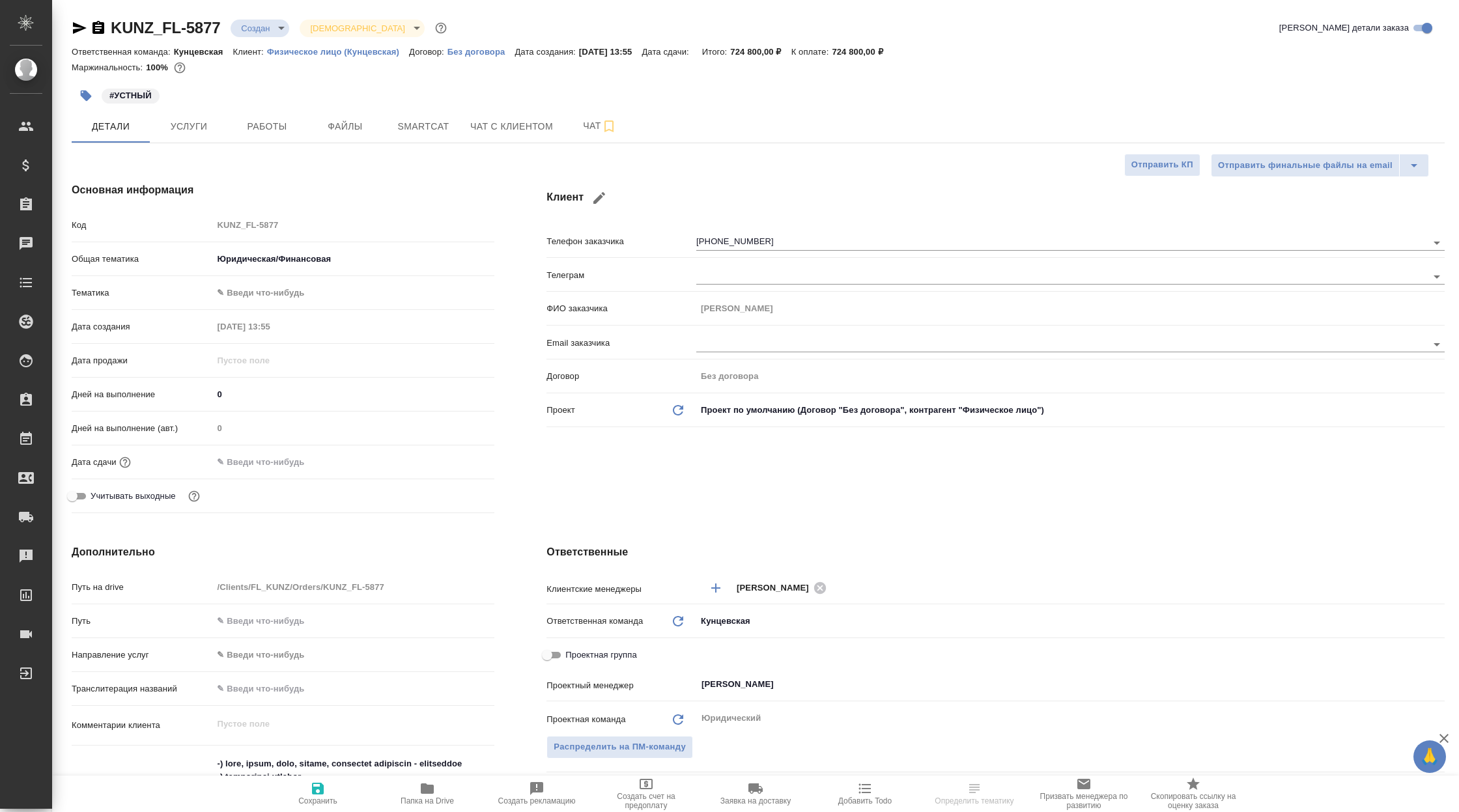
type textarea "x"
click at [443, 184] on h4 "Основная информация" at bounding box center [283, 190] width 423 height 16
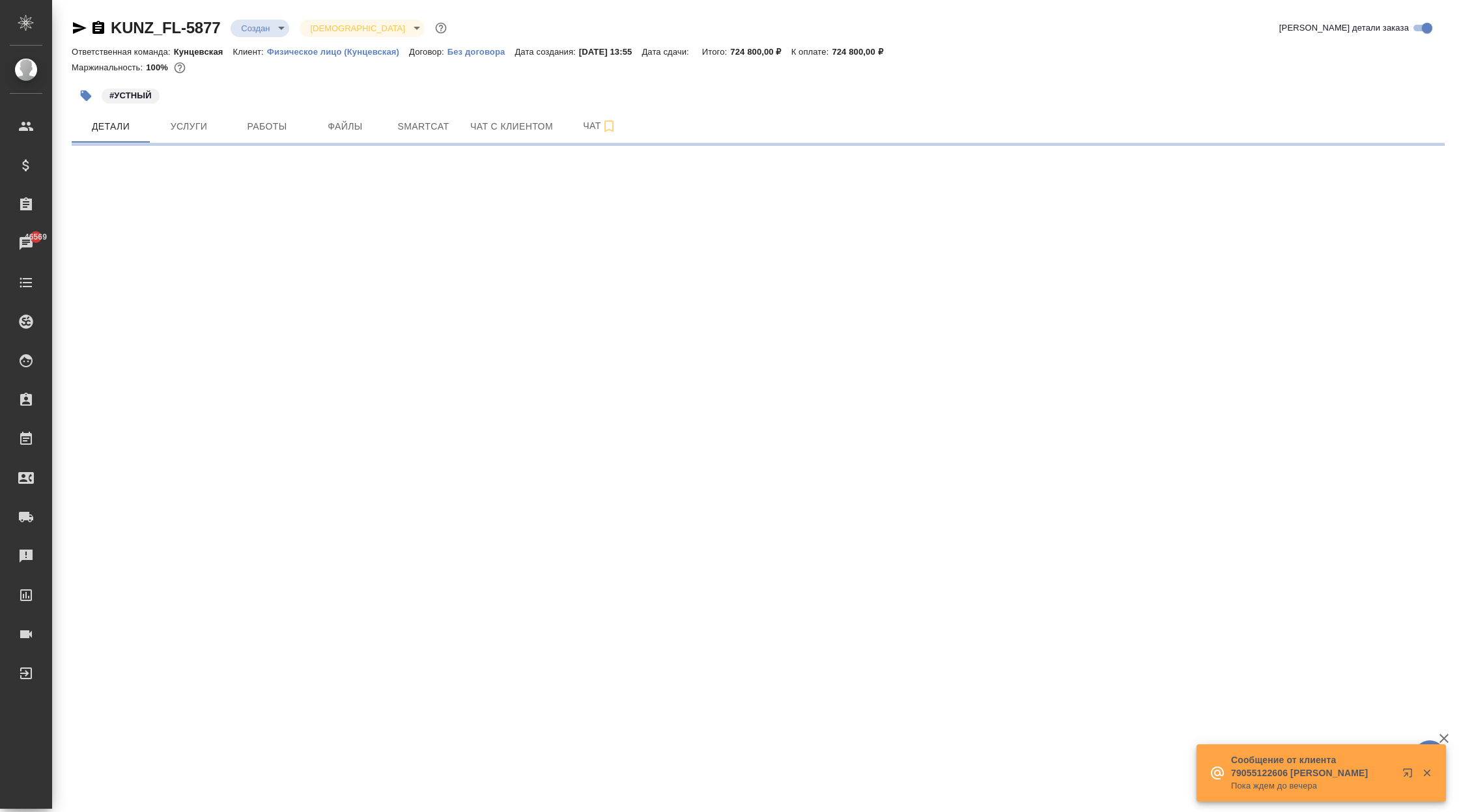
select select "RU"
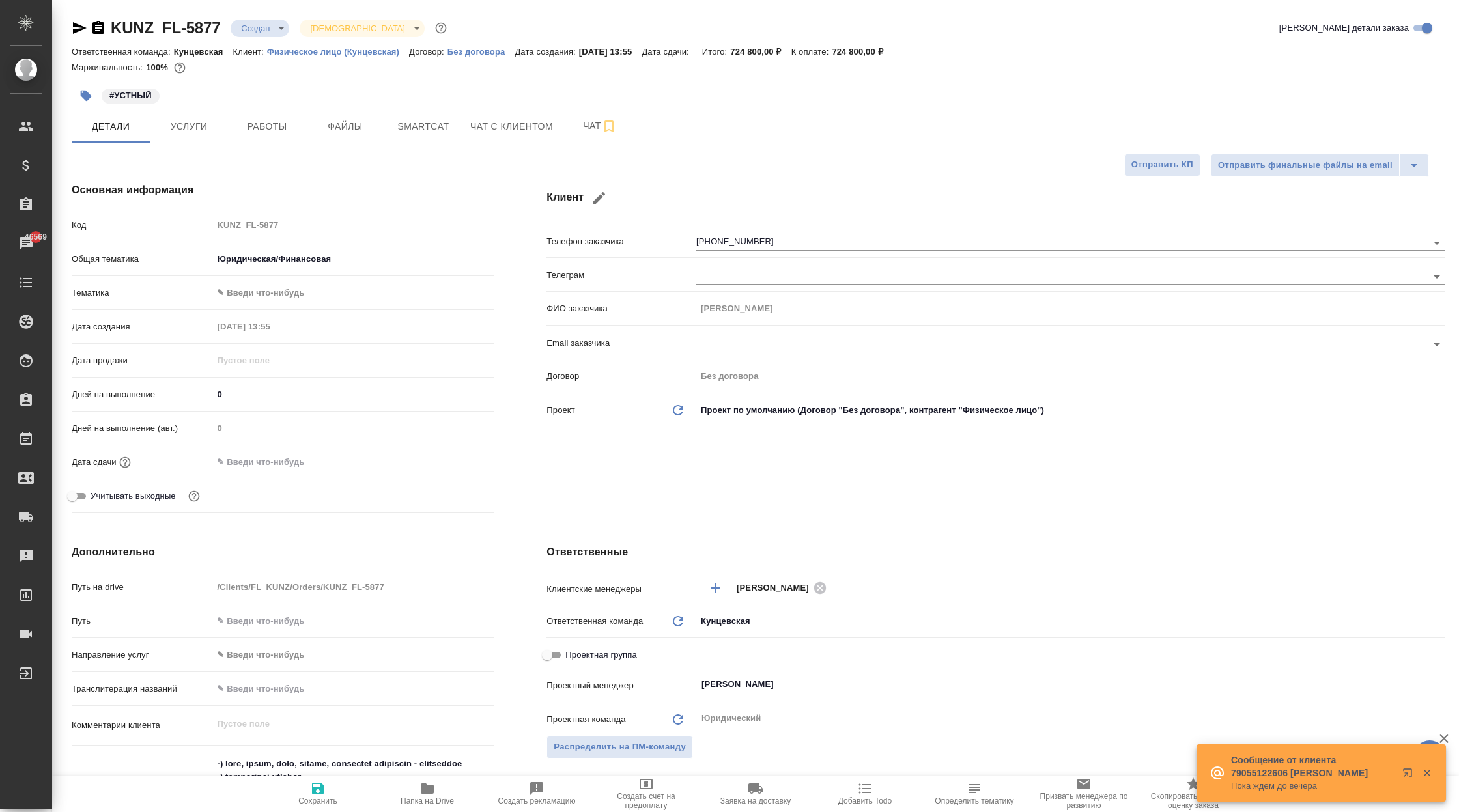
type textarea "x"
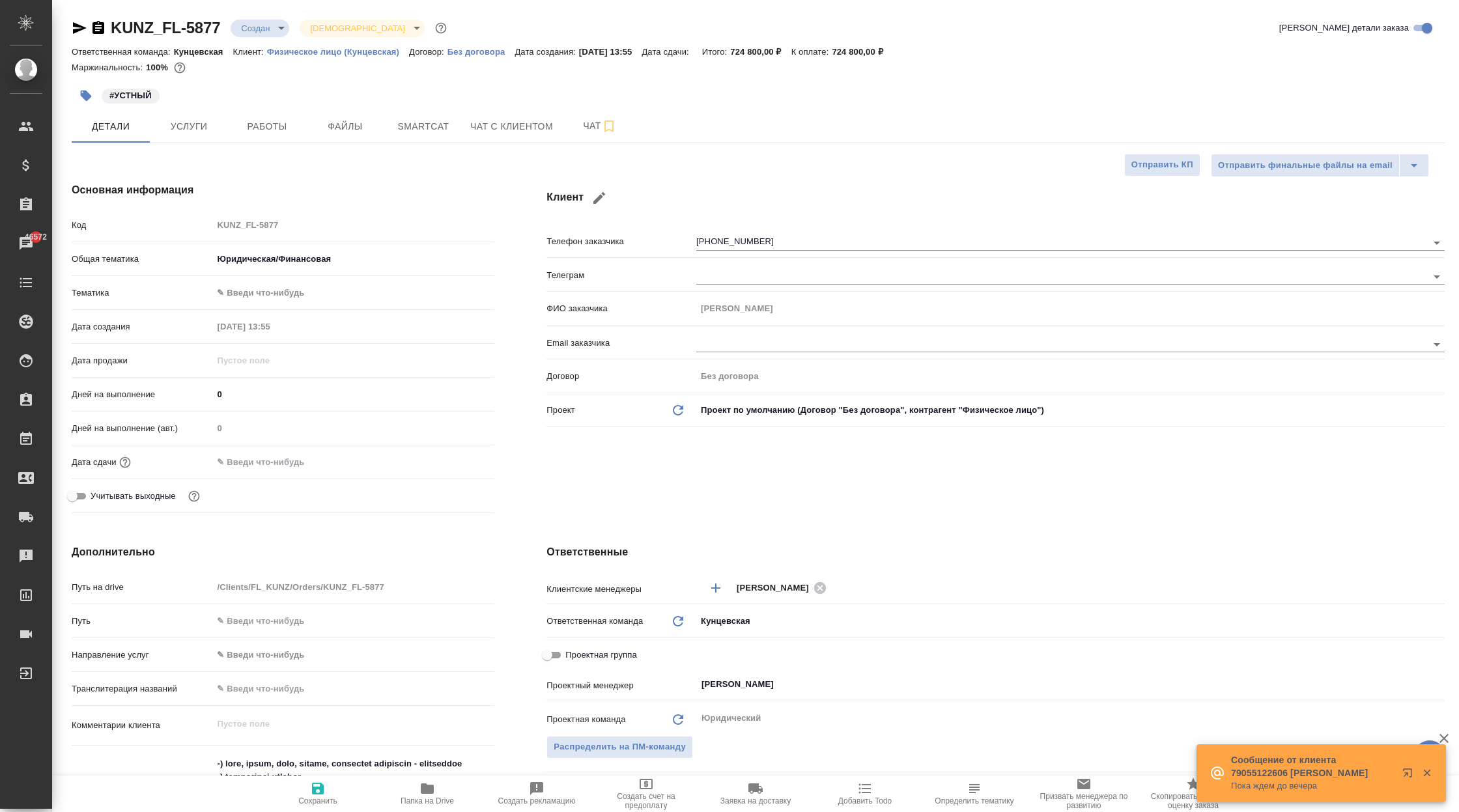
type textarea "x"
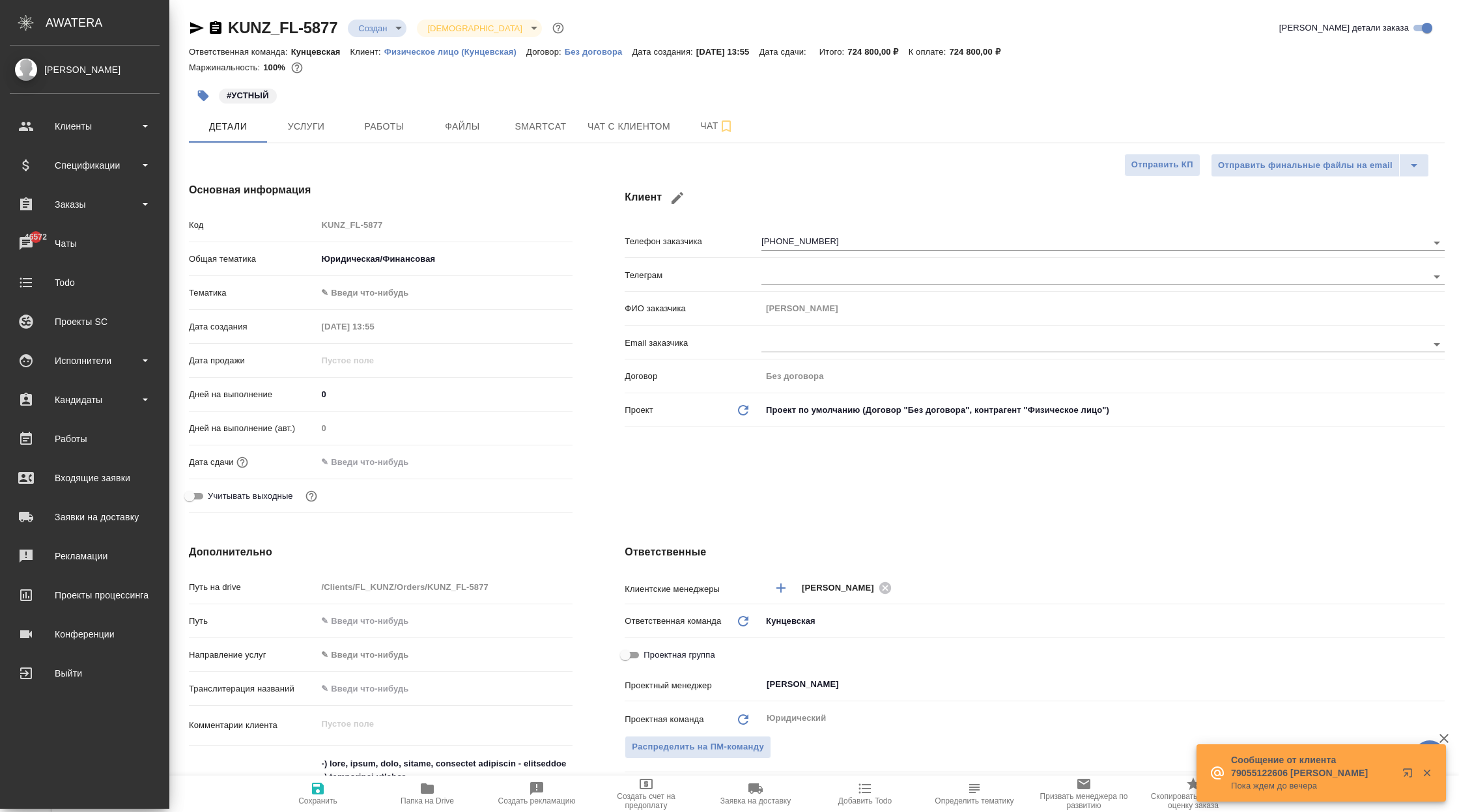
type textarea "x"
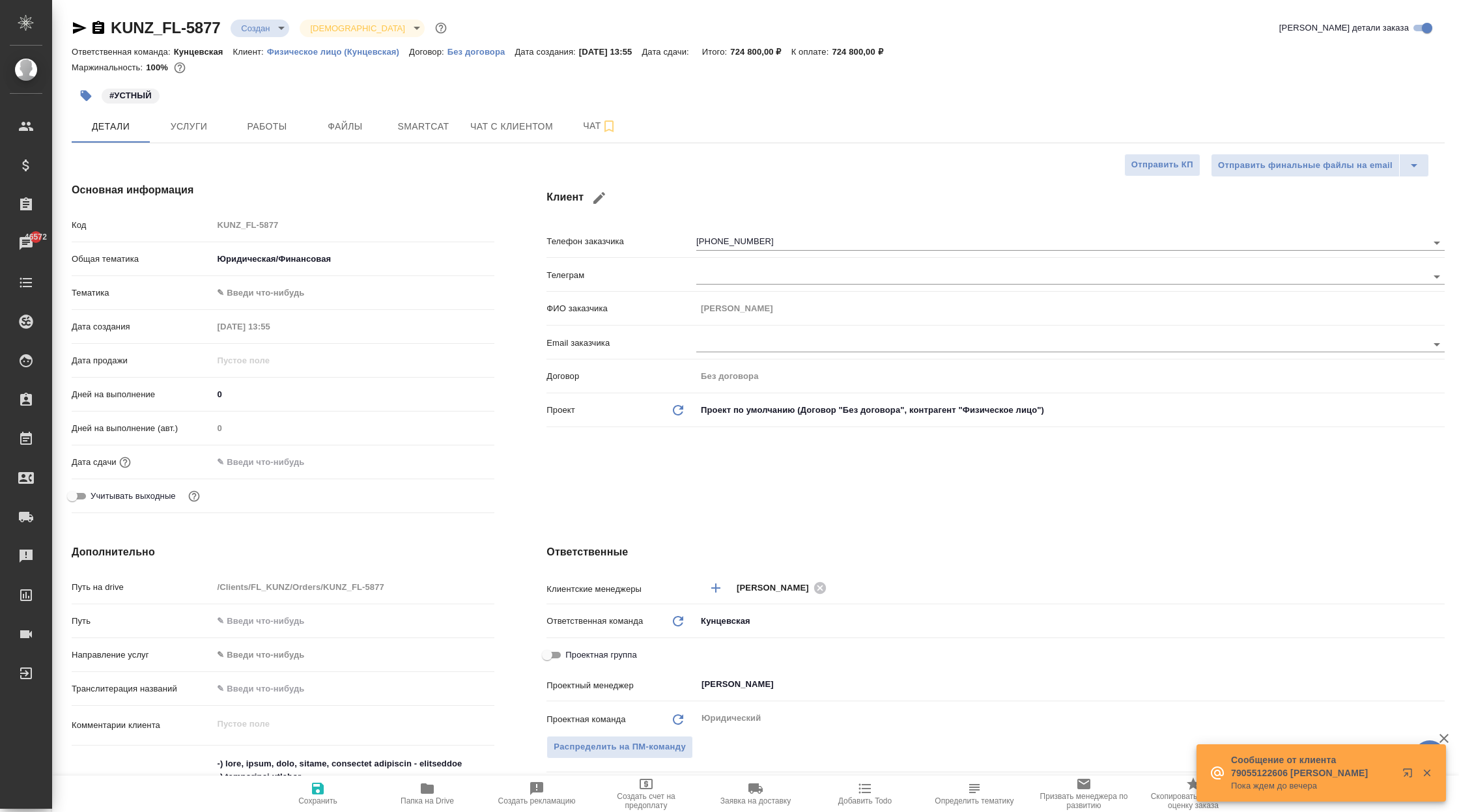
click at [522, 86] on div "#УСТНЫЙ" at bounding box center [529, 95] width 915 height 29
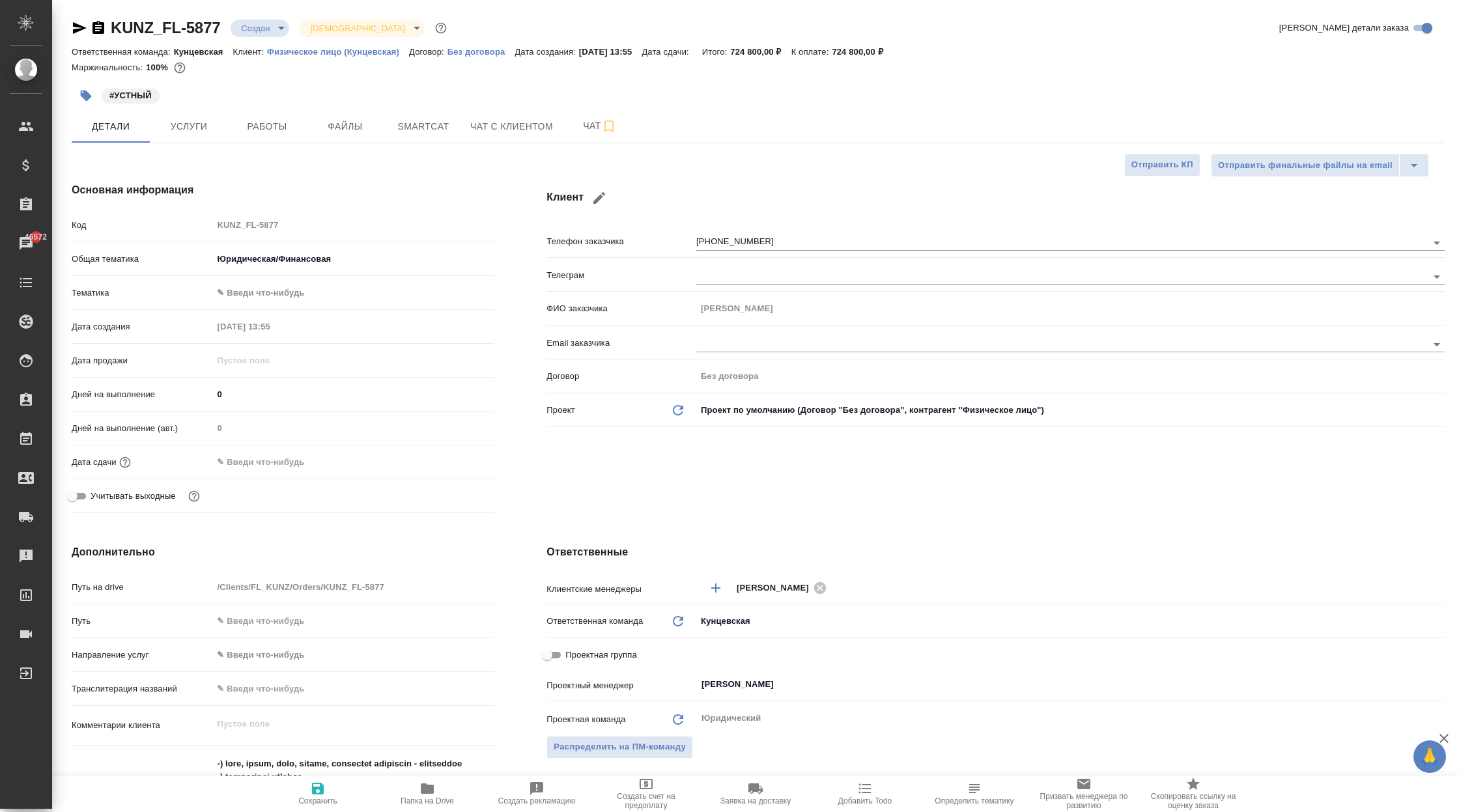
click at [518, 86] on div "#УСТНЫЙ" at bounding box center [529, 95] width 915 height 29
type textarea "x"
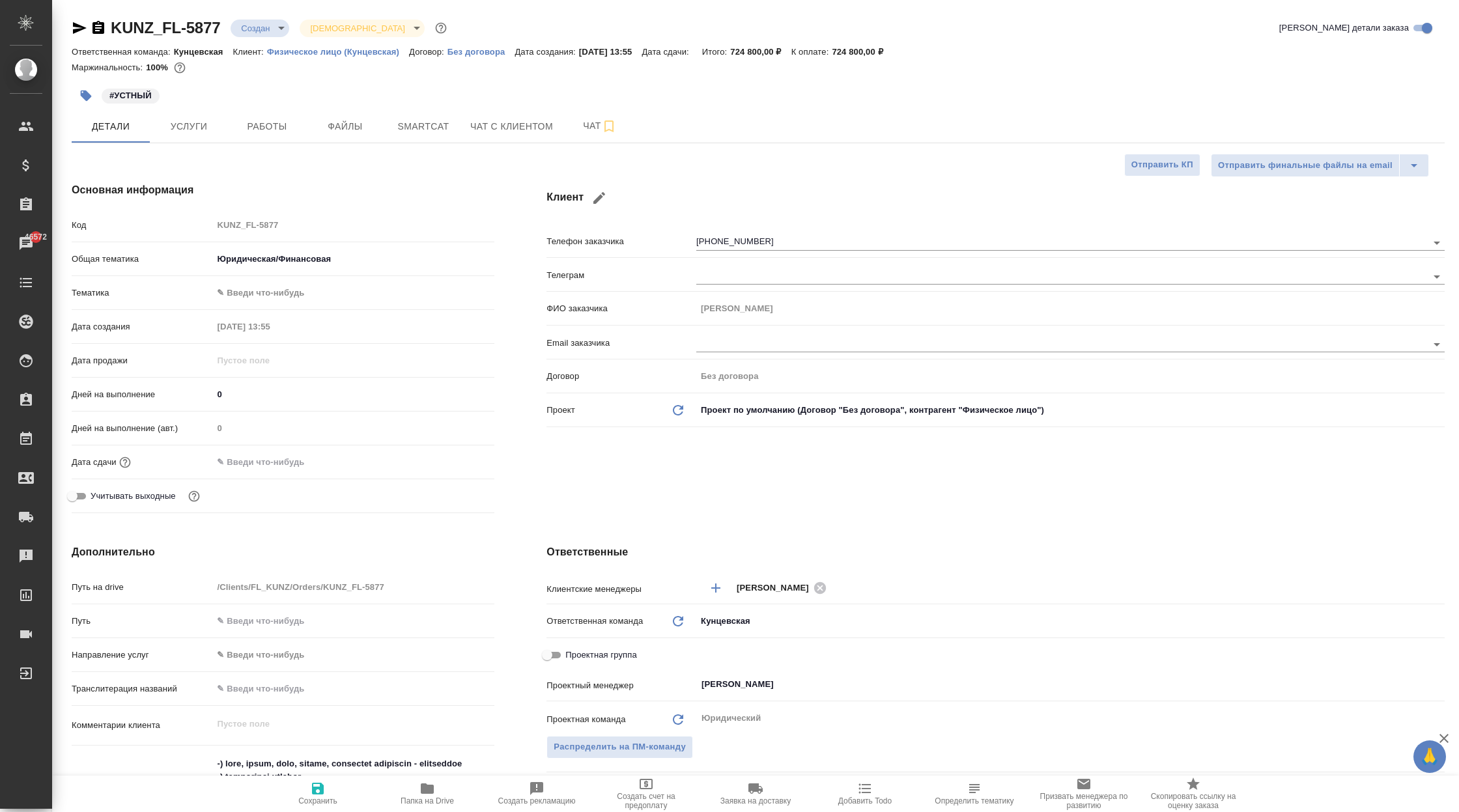
type textarea "x"
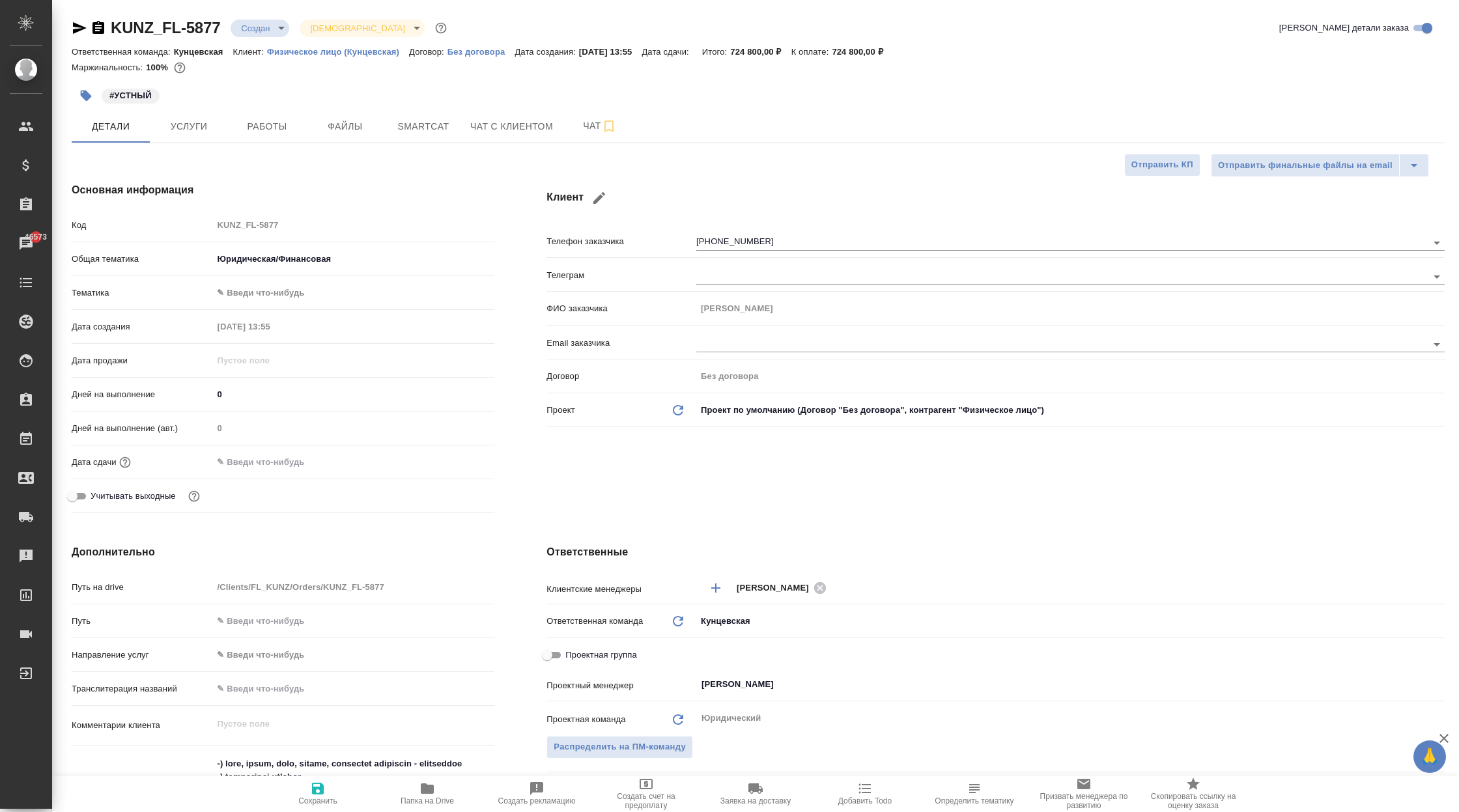
type textarea "x"
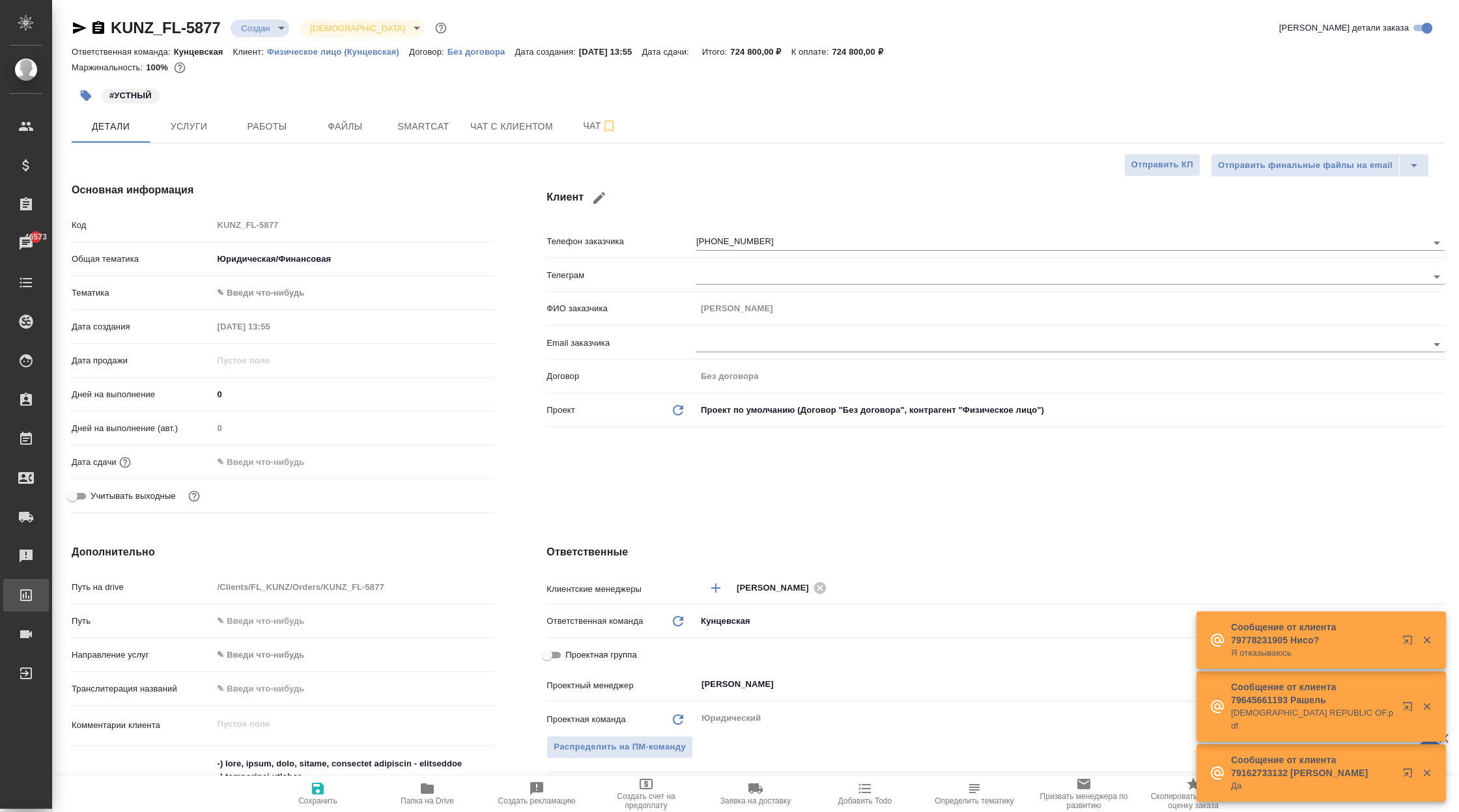
type textarea "x"
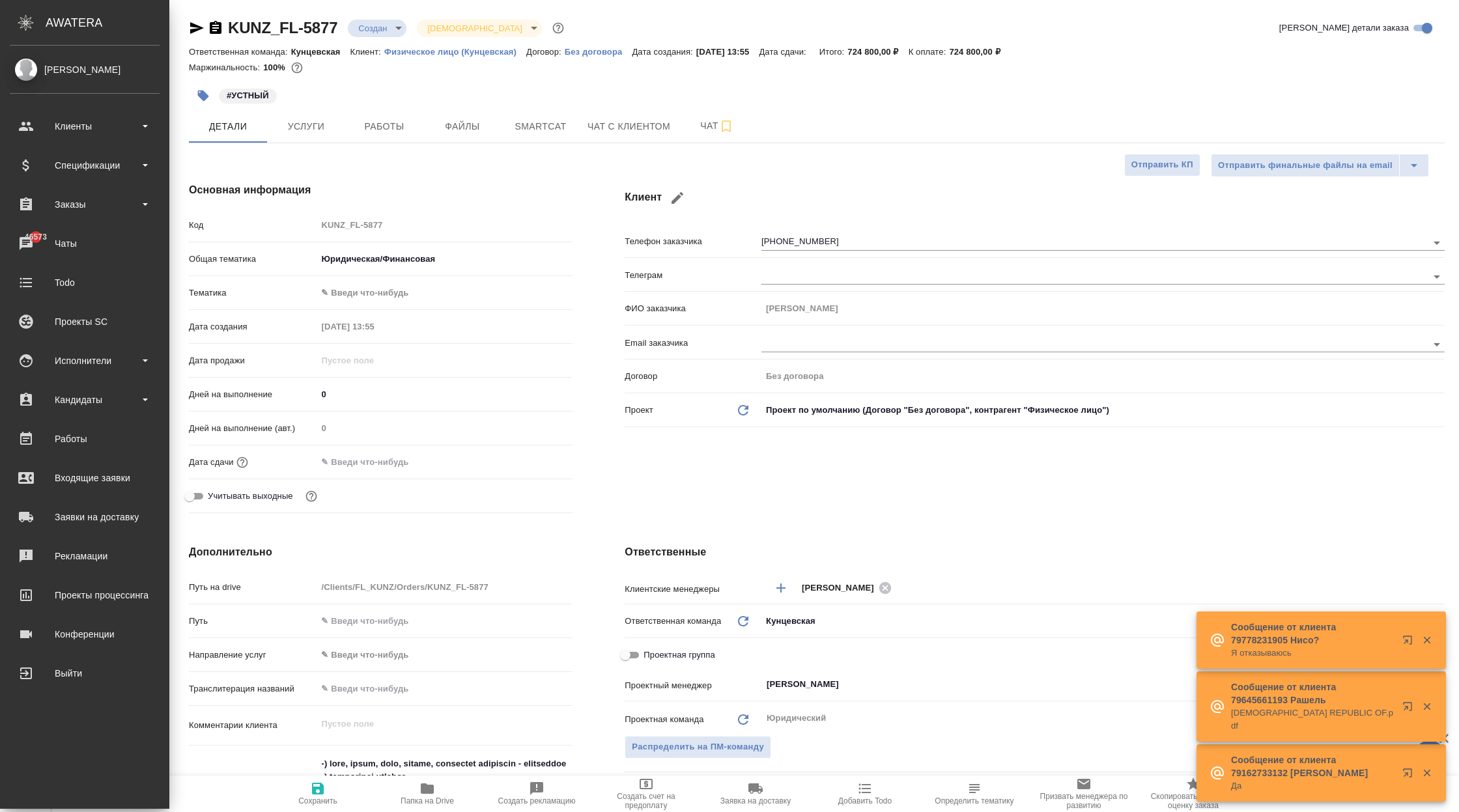
type textarea "x"
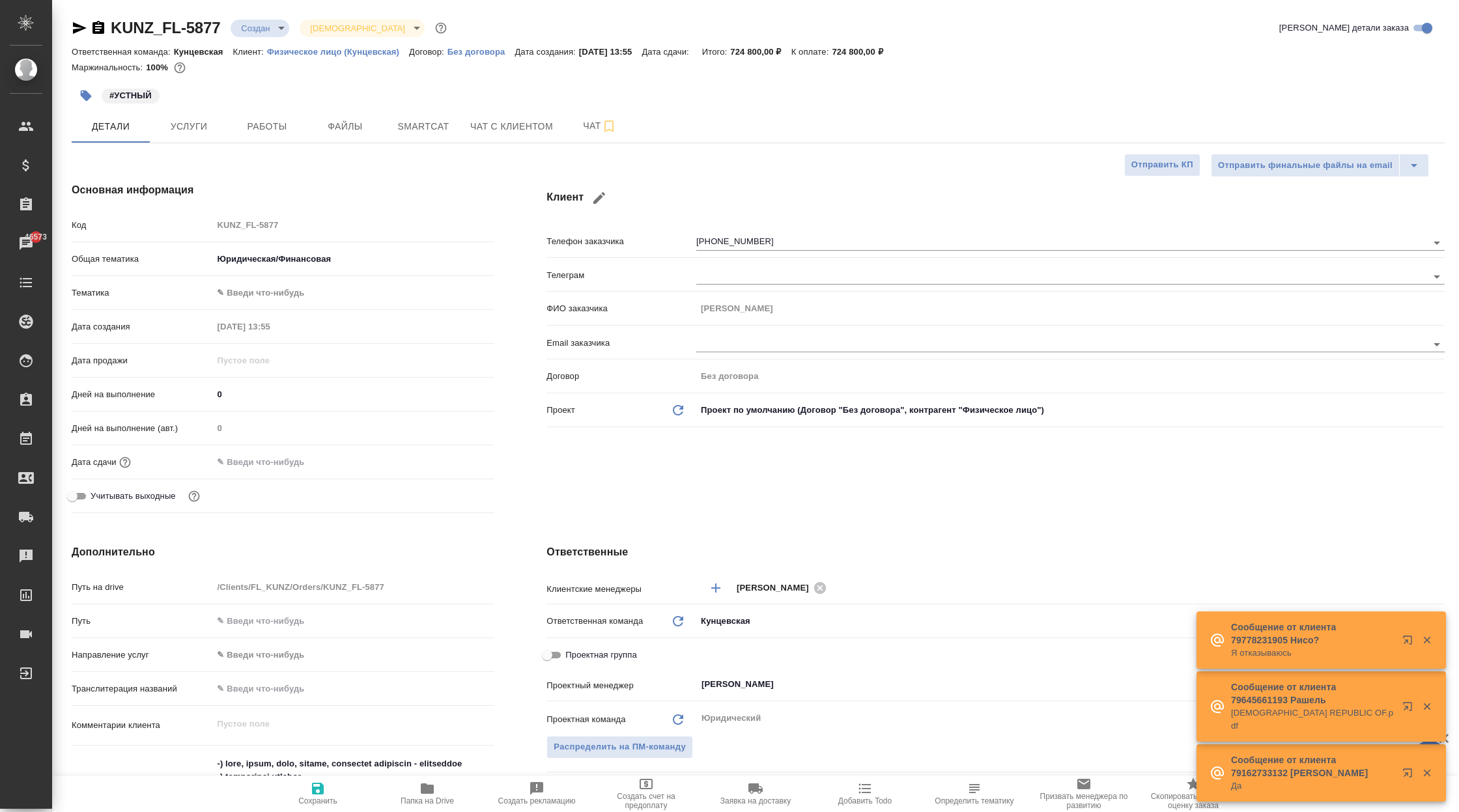
type textarea "x"
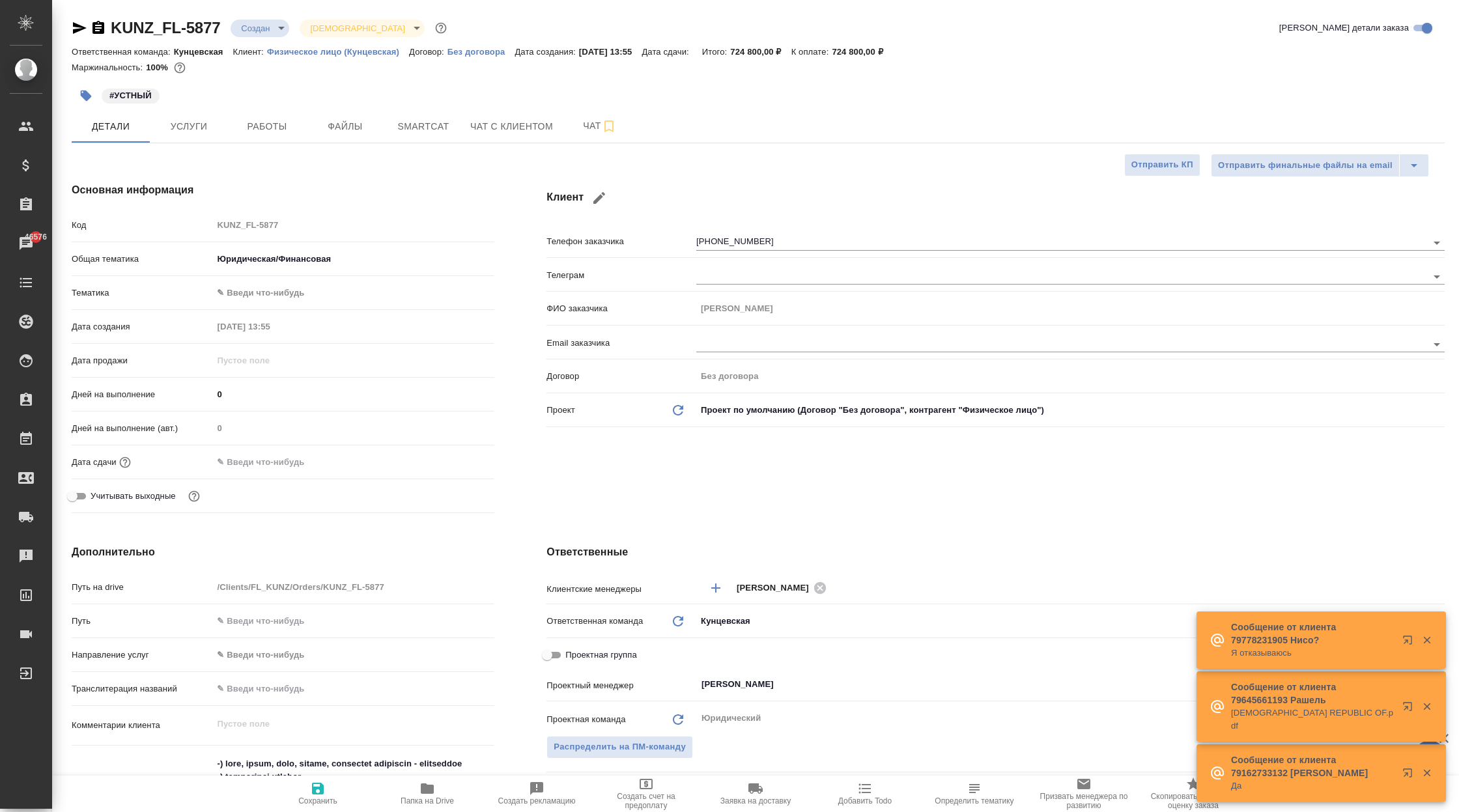
type textarea "x"
